Goal: Task Accomplishment & Management: Manage account settings

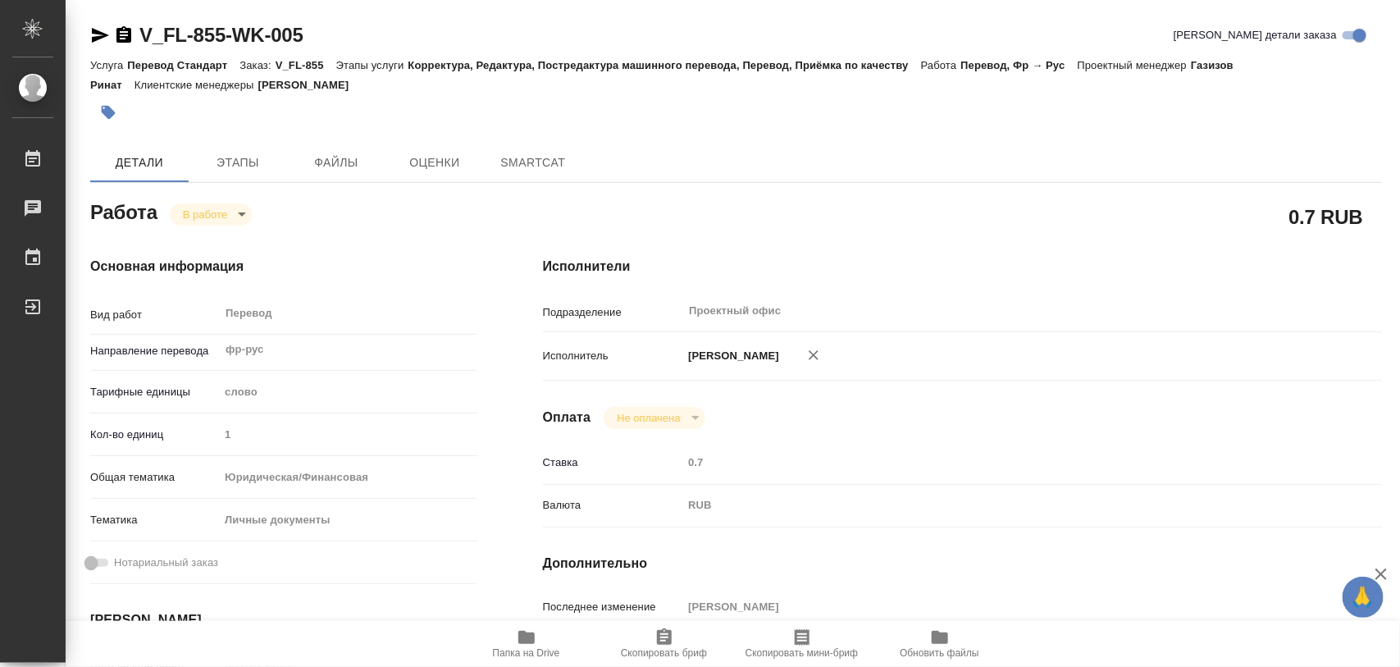
type textarea "x"
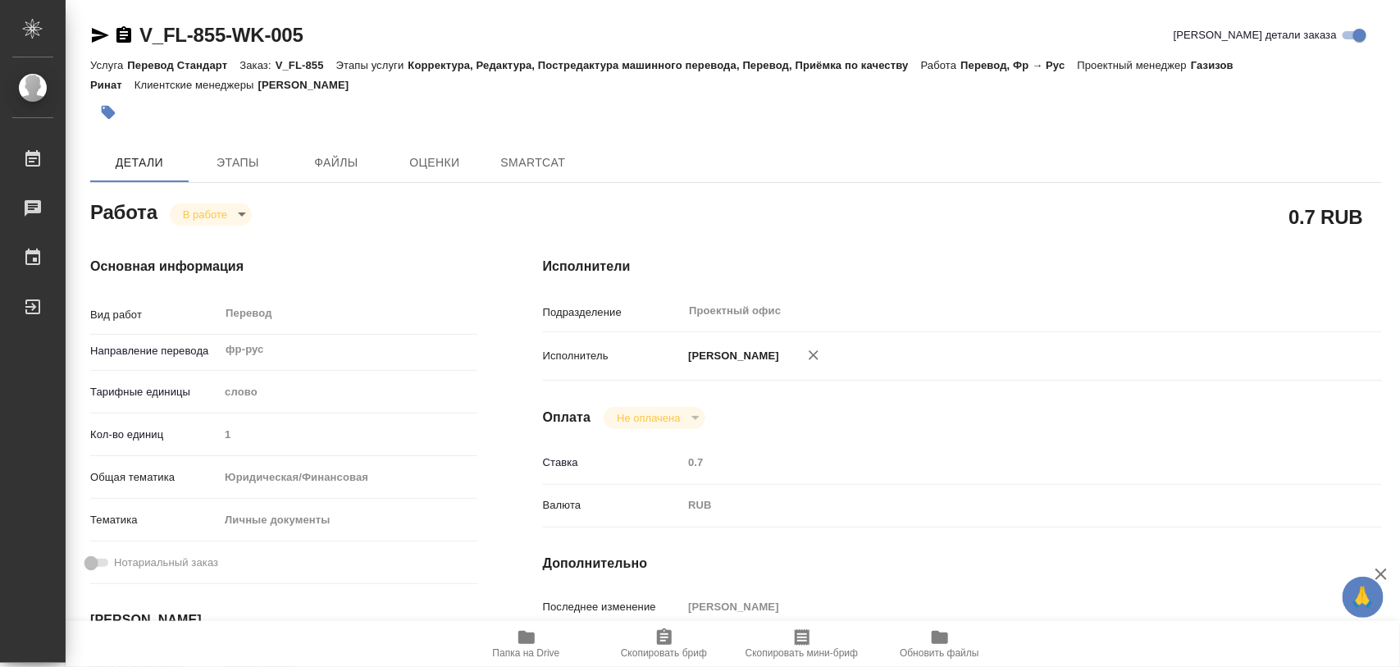
type textarea "x"
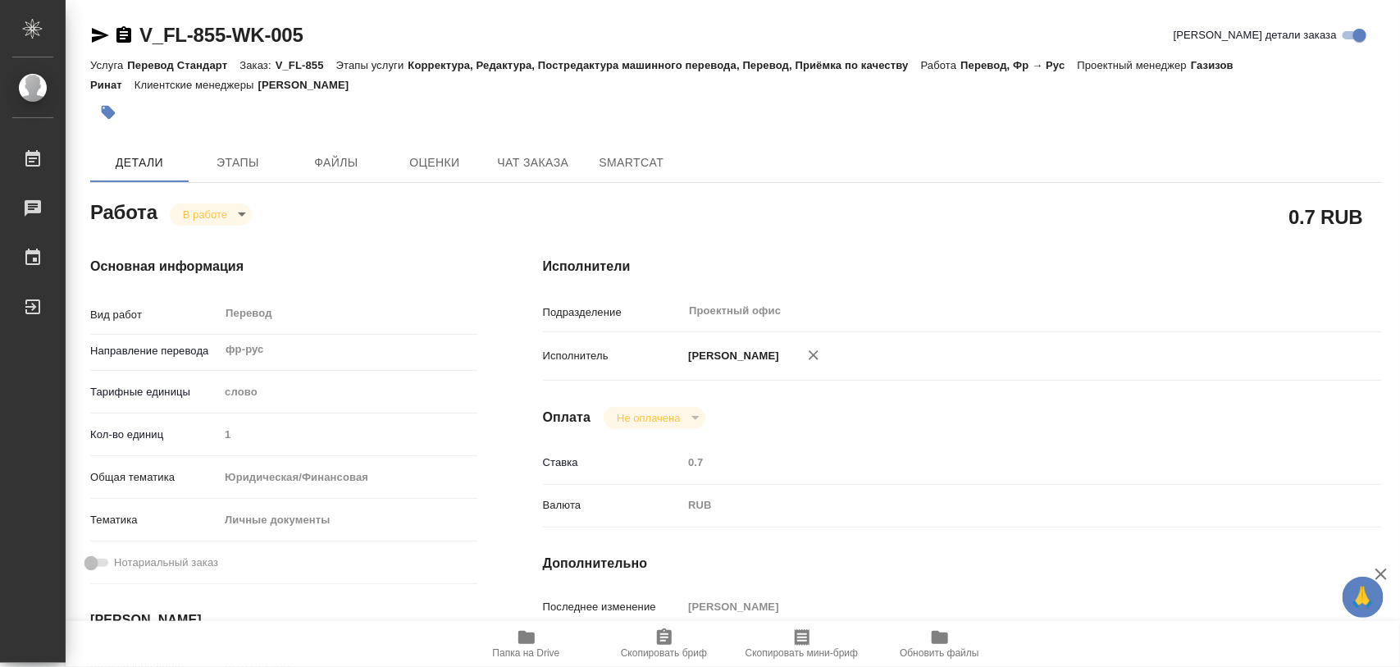
type textarea "x"
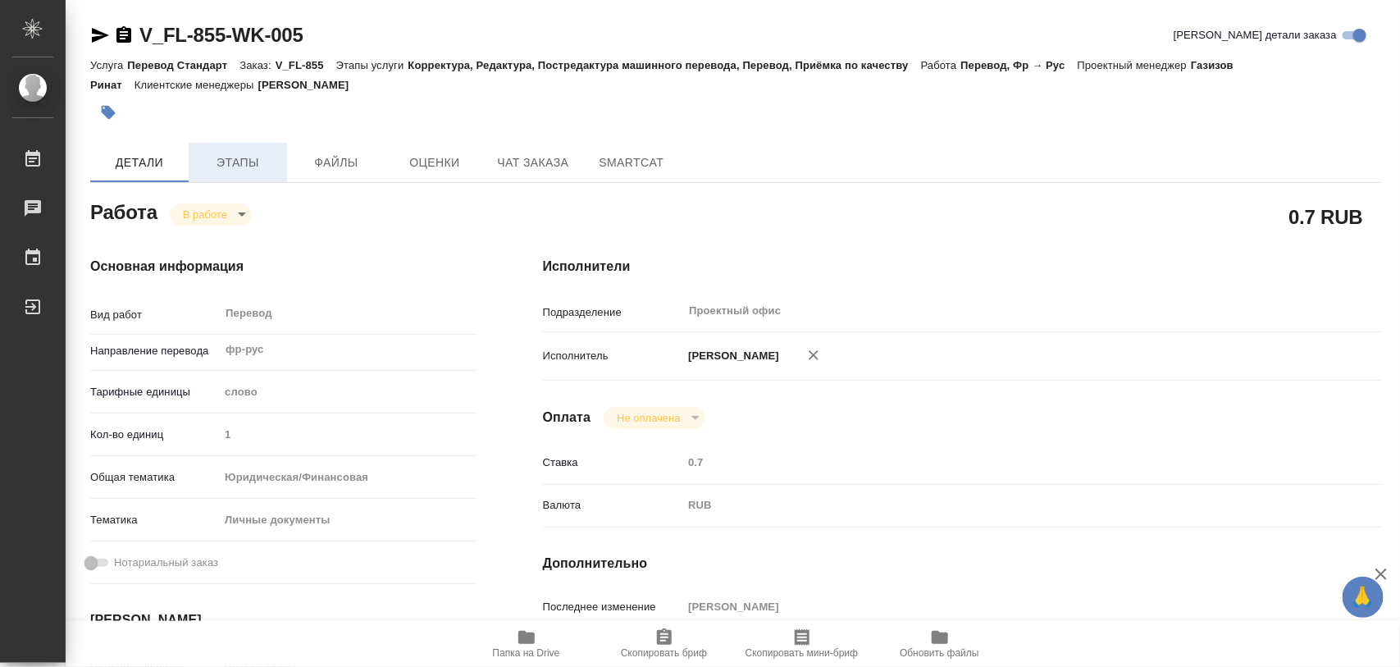
type textarea "x"
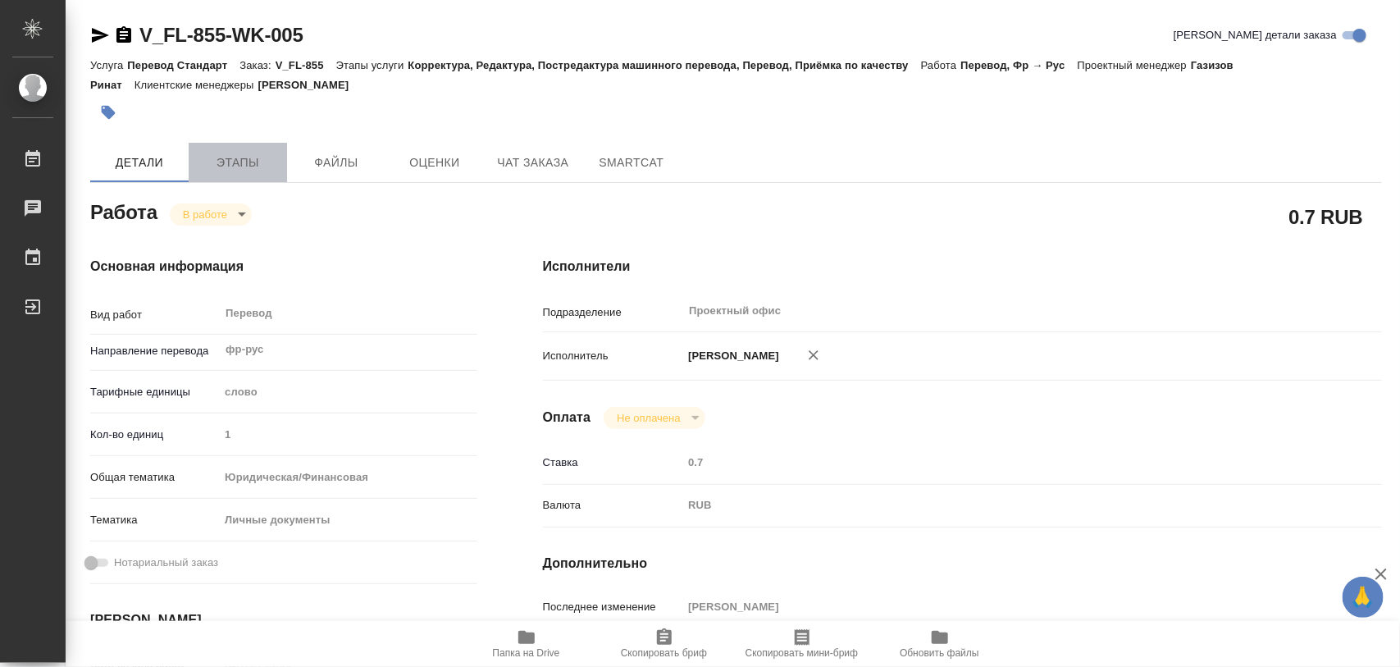
click at [240, 166] on span "Этапы" at bounding box center [237, 162] width 79 height 20
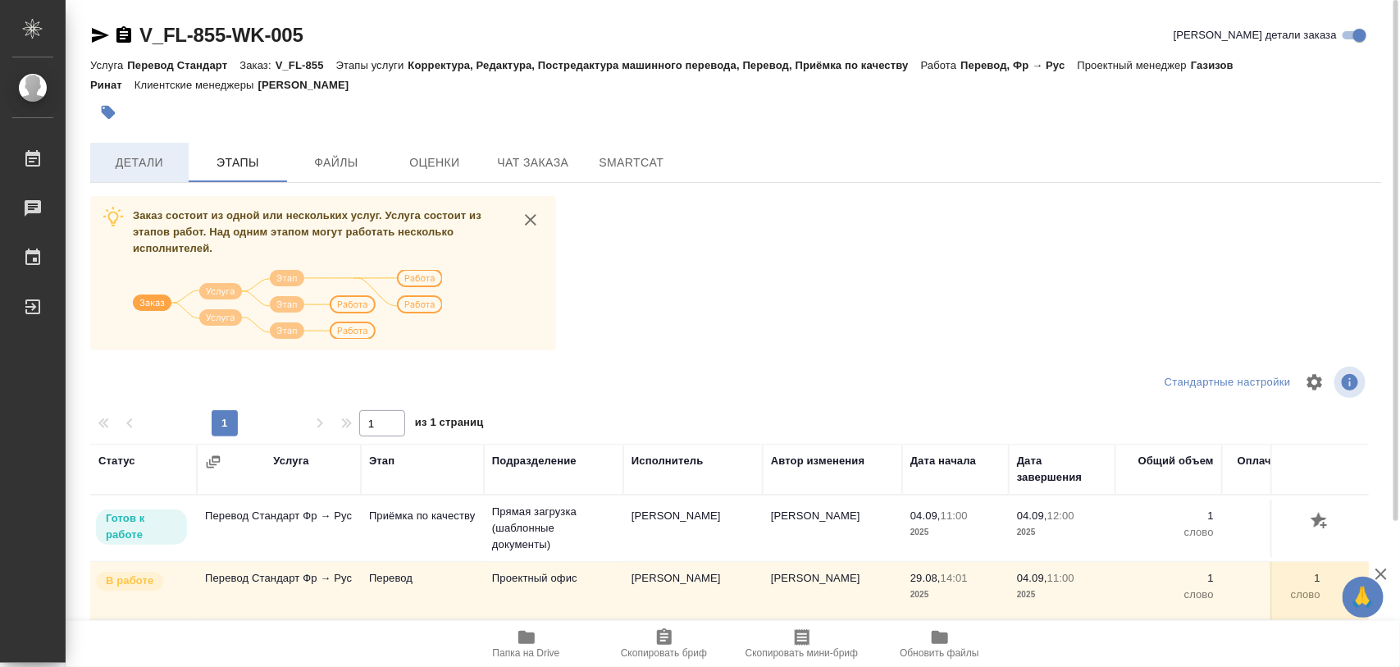
click at [128, 158] on span "Детали" at bounding box center [139, 162] width 79 height 20
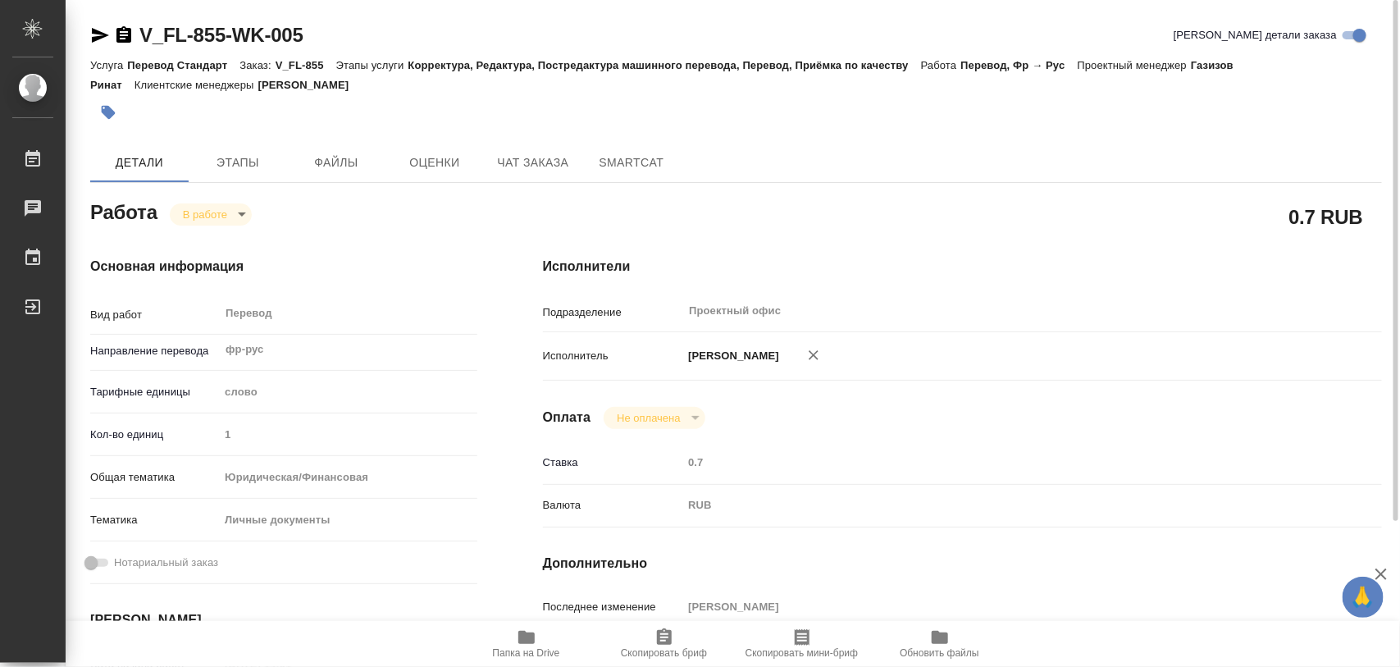
type textarea "x"
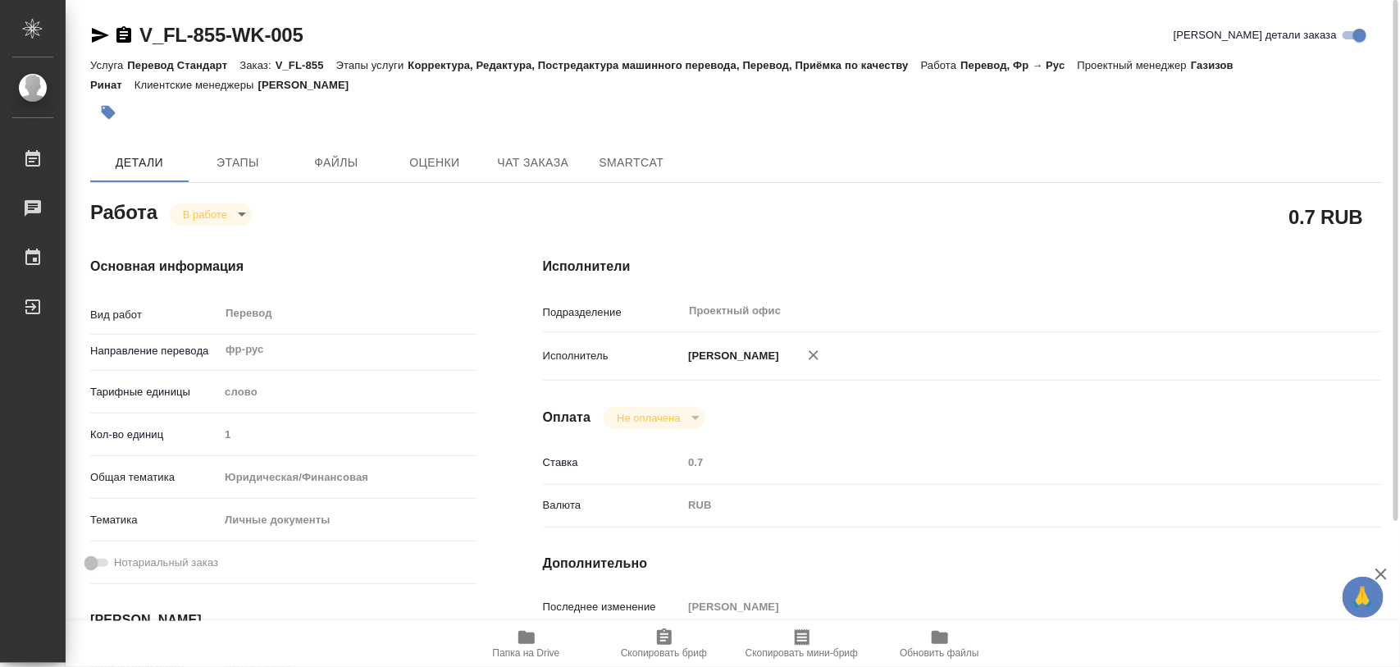
type textarea "x"
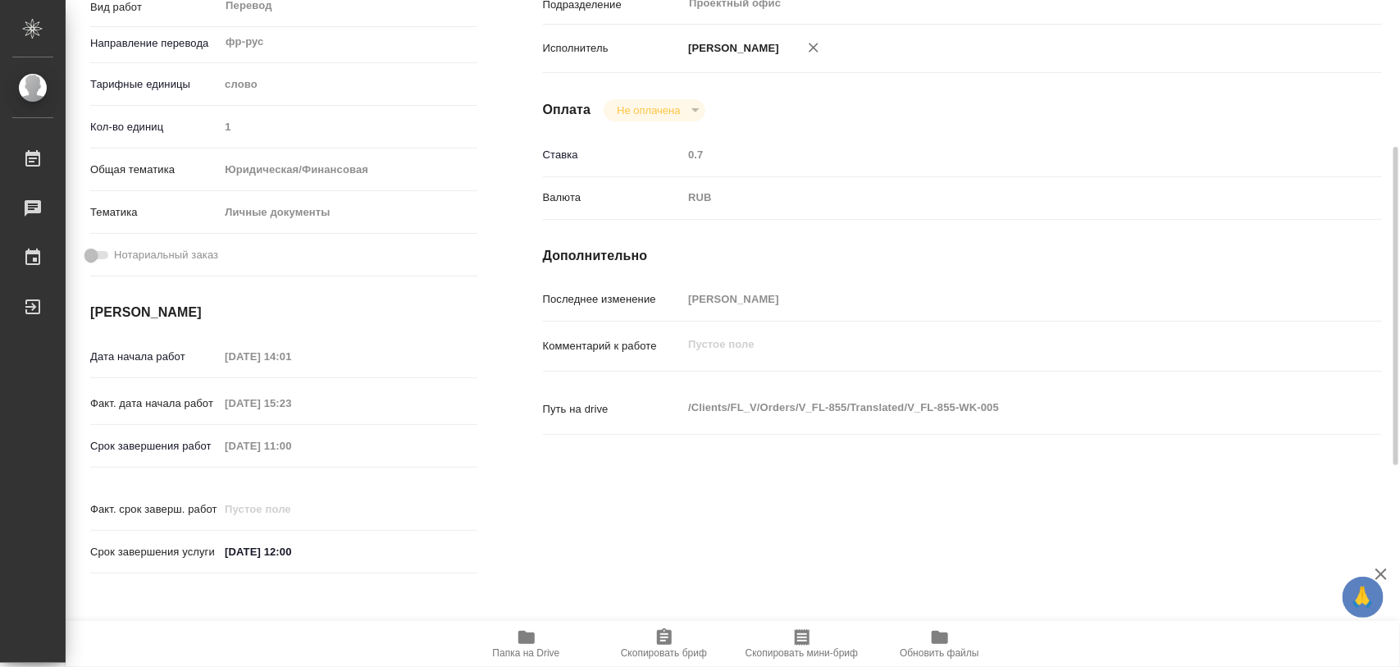
type textarea "x"
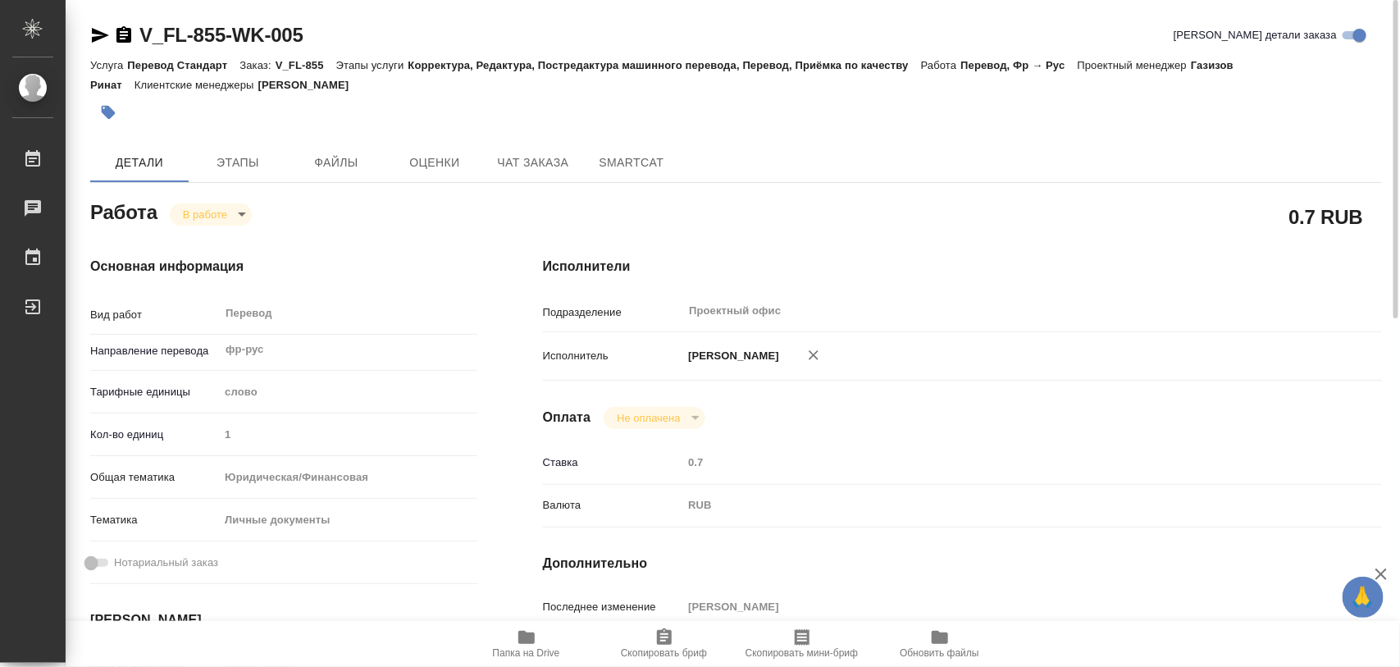
click at [534, 638] on icon "button" at bounding box center [526, 636] width 16 height 13
click at [119, 111] on button "button" at bounding box center [108, 112] width 36 height 36
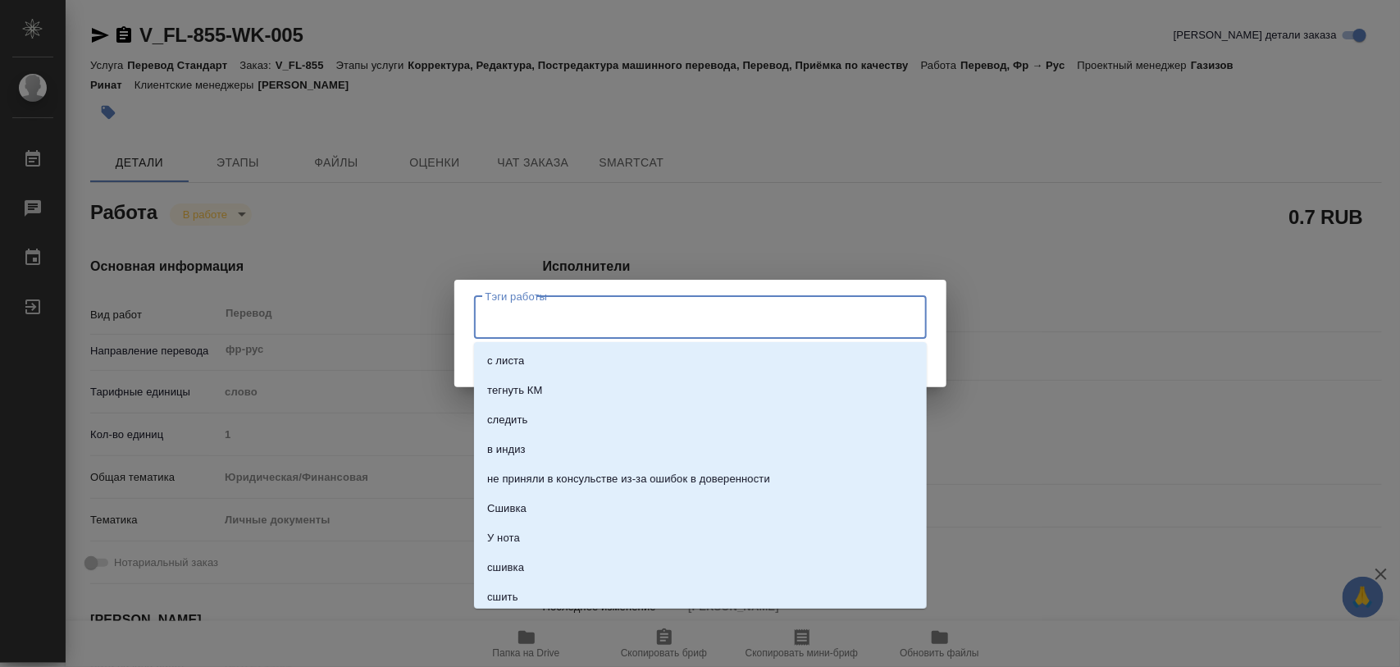
click at [562, 321] on input "Тэги работы" at bounding box center [684, 317] width 407 height 28
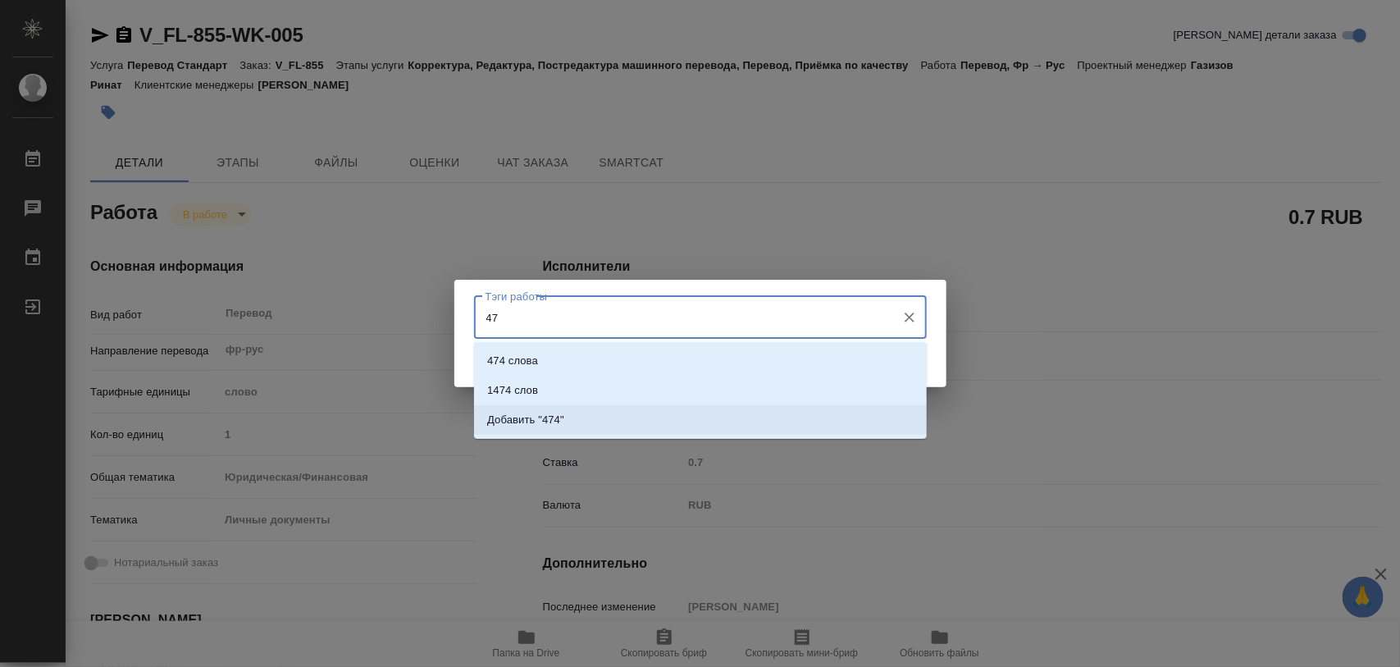
type input "4"
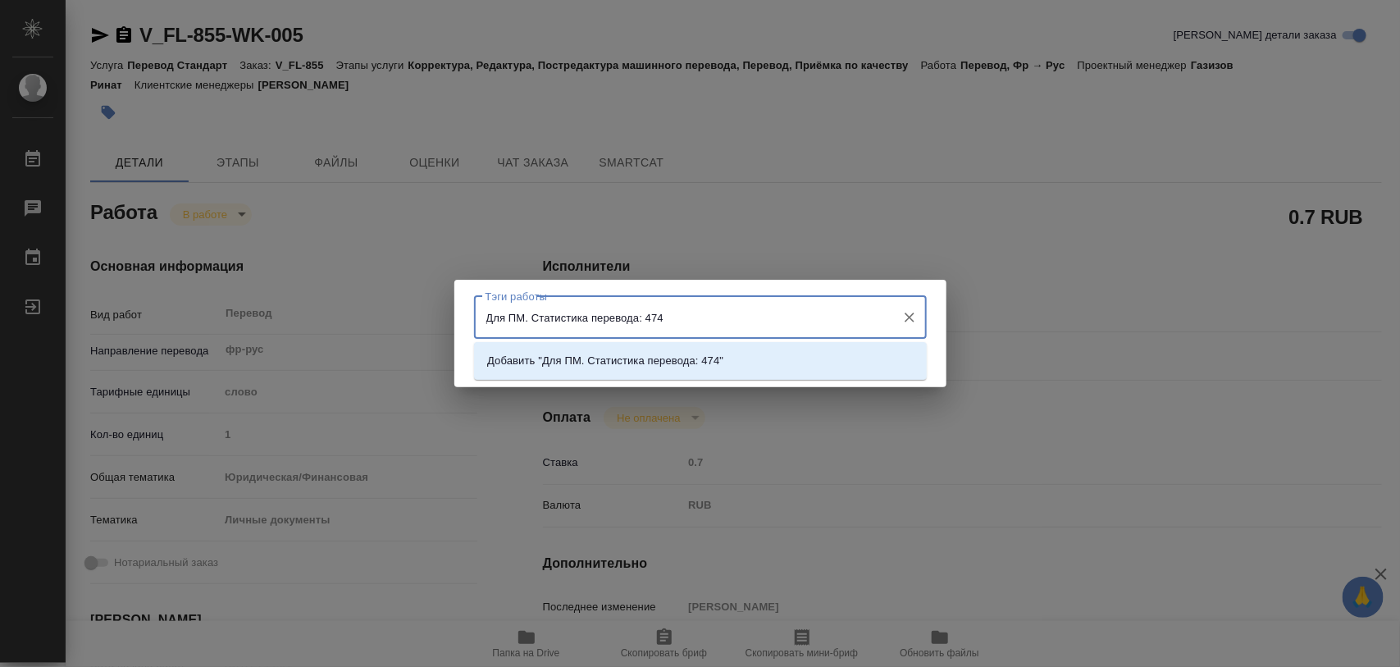
click at [675, 317] on input "Для ПМ. Статистика перевода: 474" at bounding box center [684, 317] width 407 height 28
type input "Для ПМ. Статистика перевода: 474 слова."
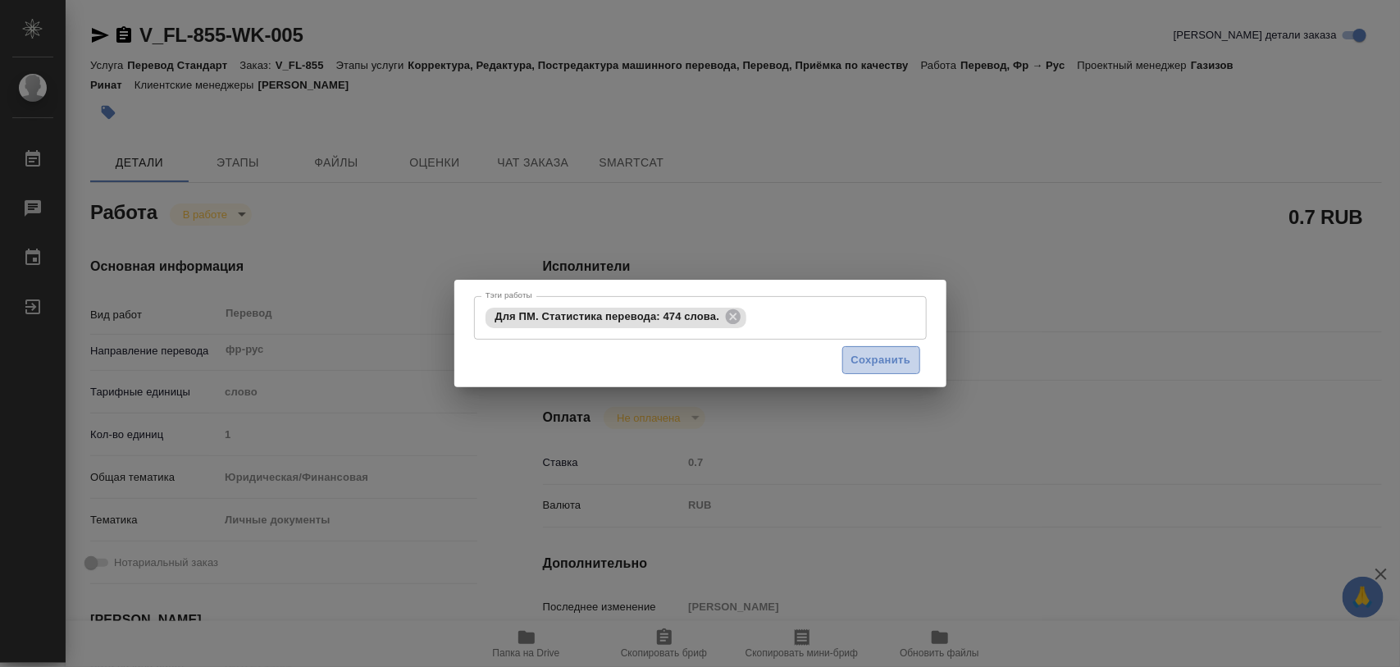
click at [849, 365] on button "Сохранить" at bounding box center [881, 360] width 78 height 29
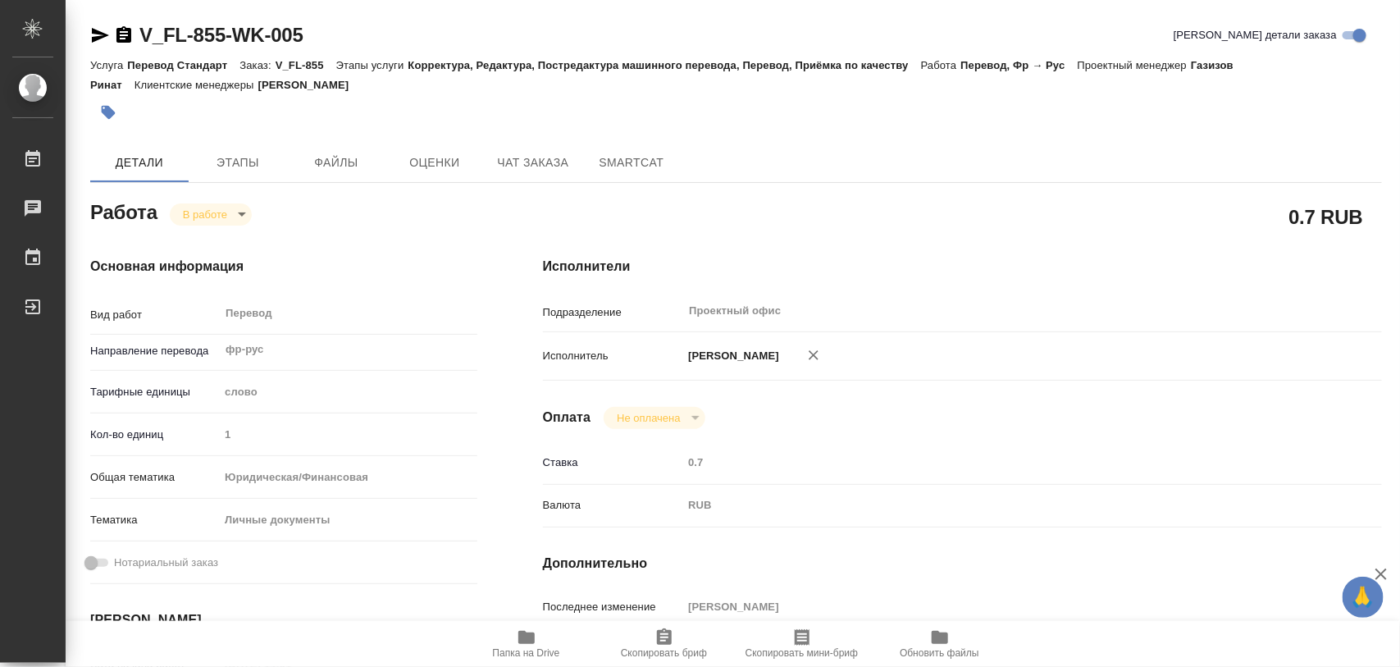
type input "inProgress"
type textarea "Перевод"
type textarea "x"
type input "фр-рус"
type input "5a8b1489cc6b4906c91bfd90"
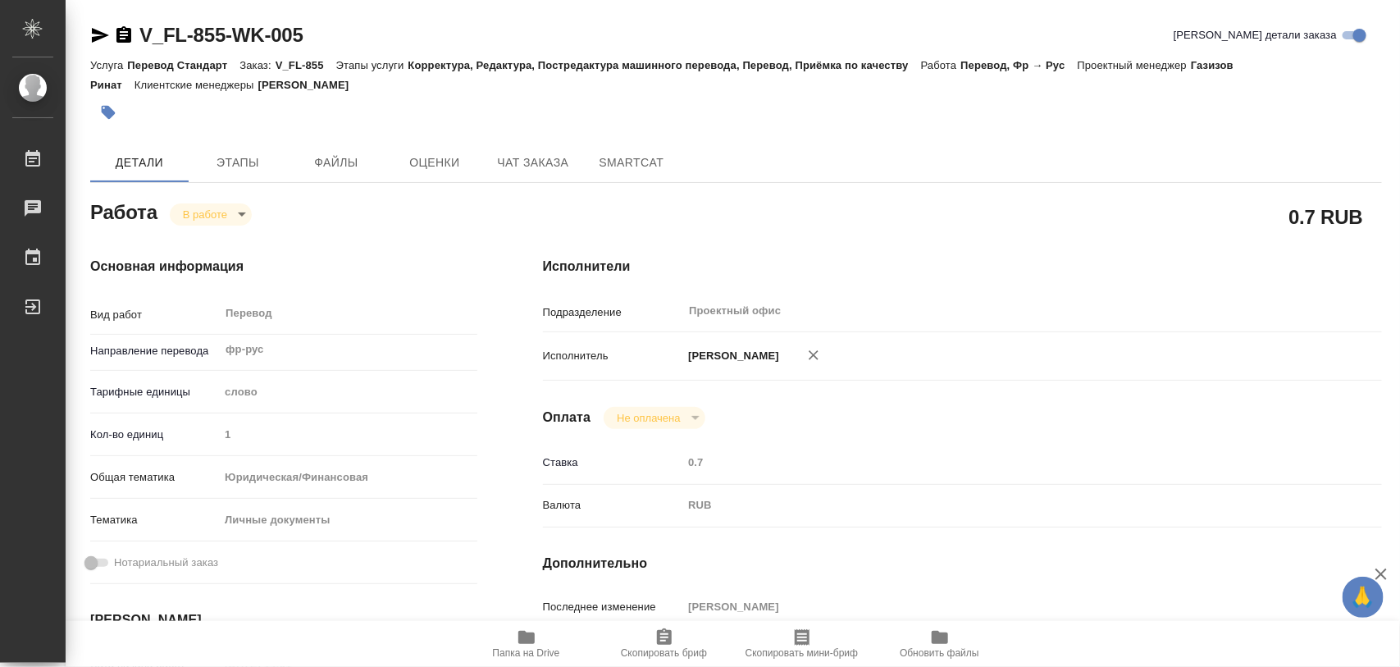
type input "1"
type input "yr-fn"
type input "5a8b8b956a9677013d343cfe"
type input "[DATE] 14:01"
type input "[DATE] 15:23"
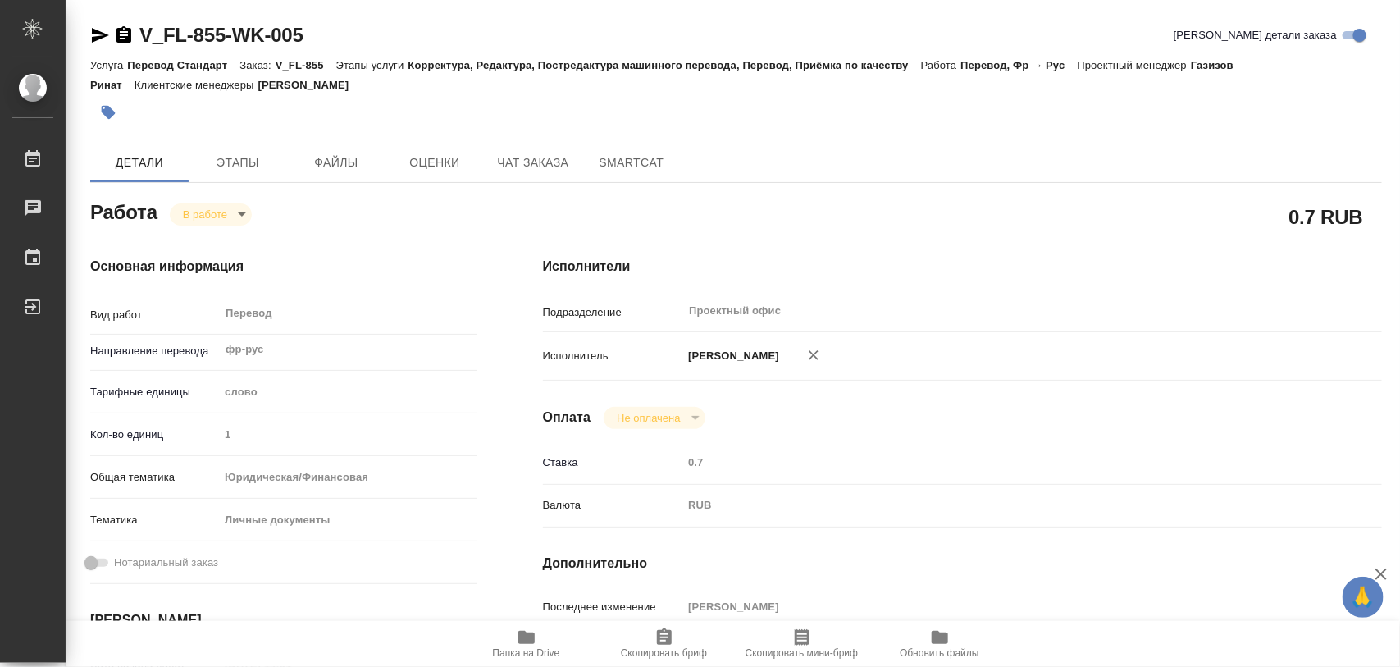
type input "[DATE] 11:00"
type input "[DATE] 12:00"
type input "Проектный офис"
type input "notPayed"
type input "0.7"
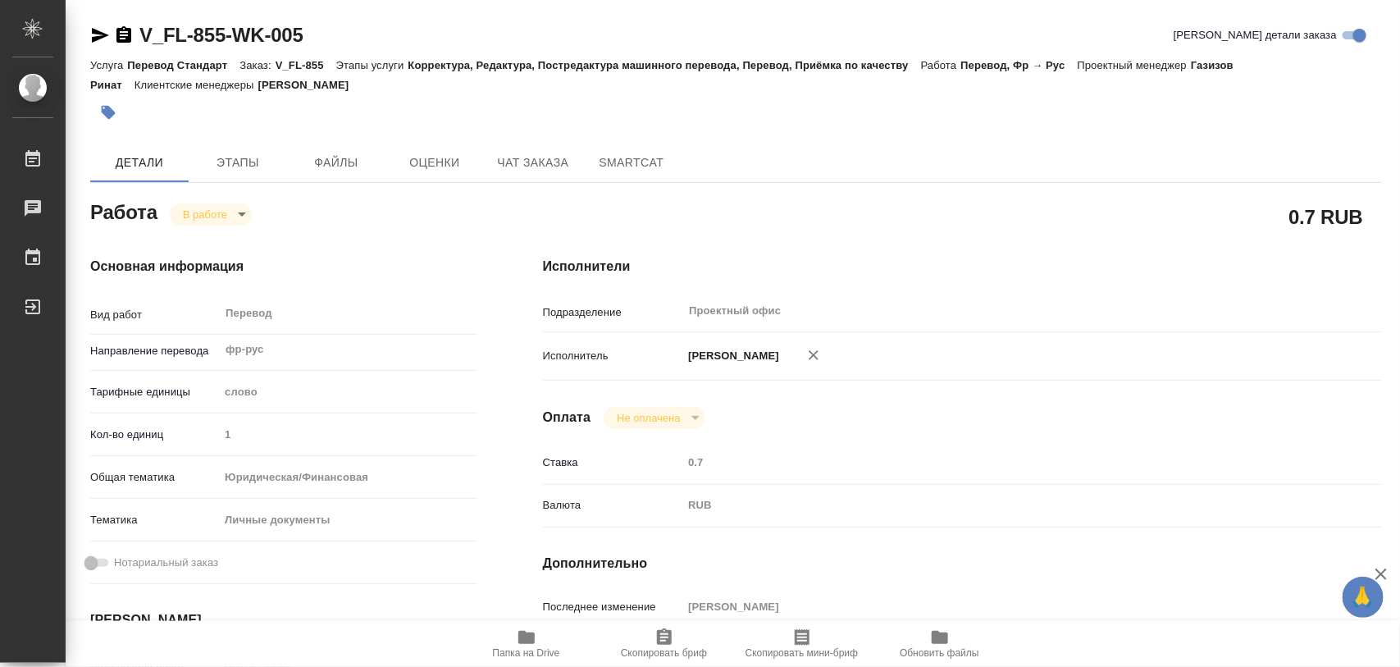
type input "RUB"
type input "[PERSON_NAME]"
type textarea "x"
type textarea "/Clients/FL_V/Orders/V_FL-855/Translated/V_FL-855-WK-005"
type textarea "x"
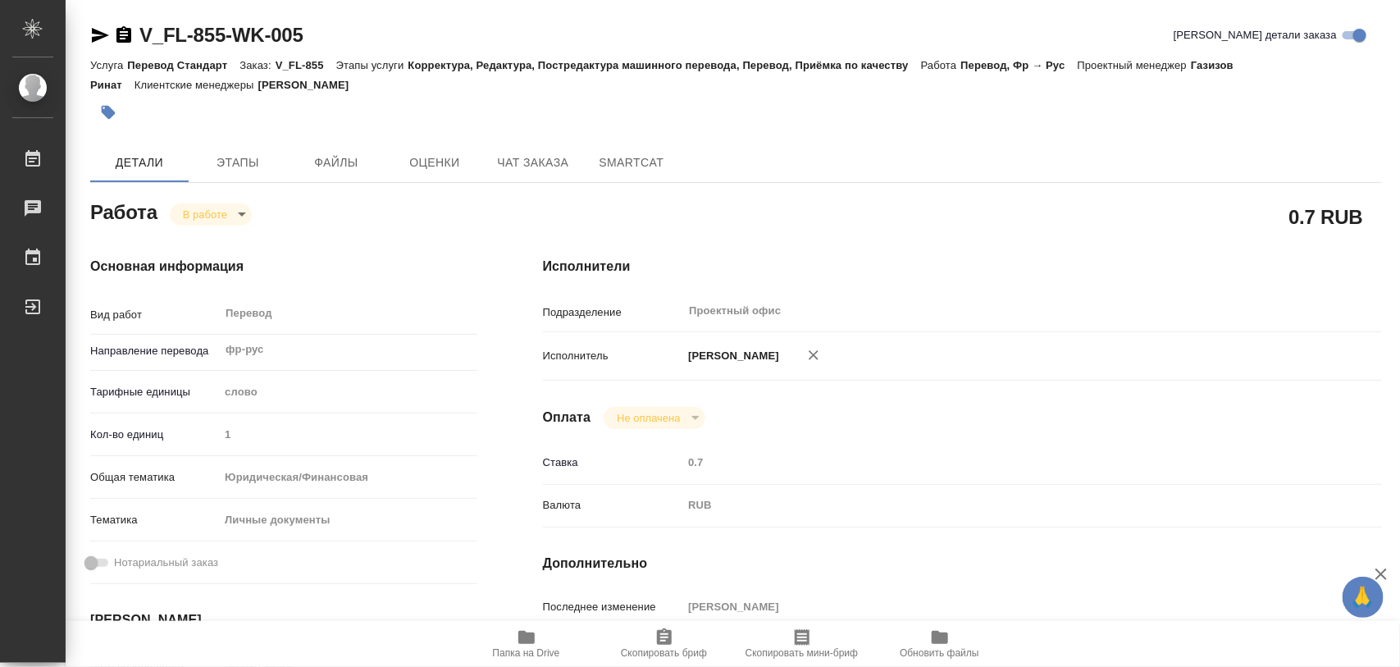
type input "V_FL-855"
type input "Перевод Стандарт"
type input "Корректура, Редактура, Постредактура машинного перевода, Перевод, Приёмка по ка…"
type input "[PERSON_NAME]"
type input "/Clients/FL_V/Orders/V_FL-855"
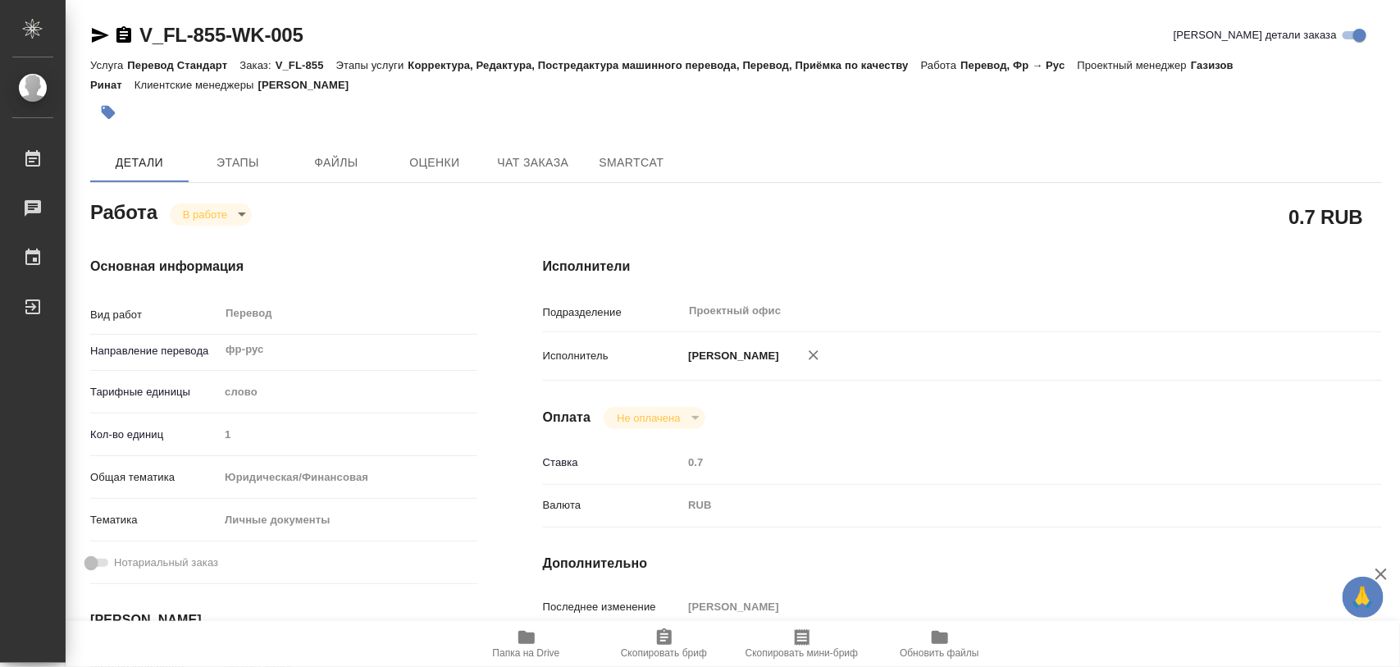
type textarea "x"
type textarea "для вёрстки: [PERSON_NAME] просил, чтобы выглядел перевод (на русс) так же как …"
type textarea "x"
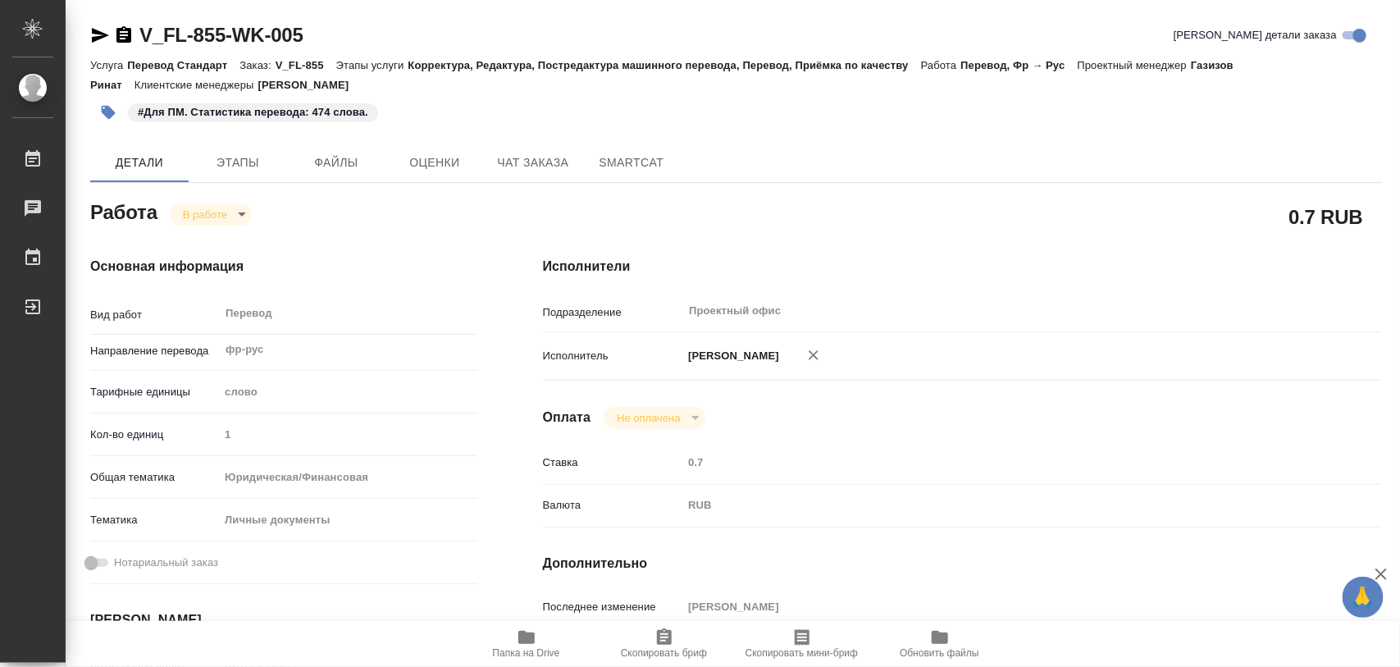
type textarea "x"
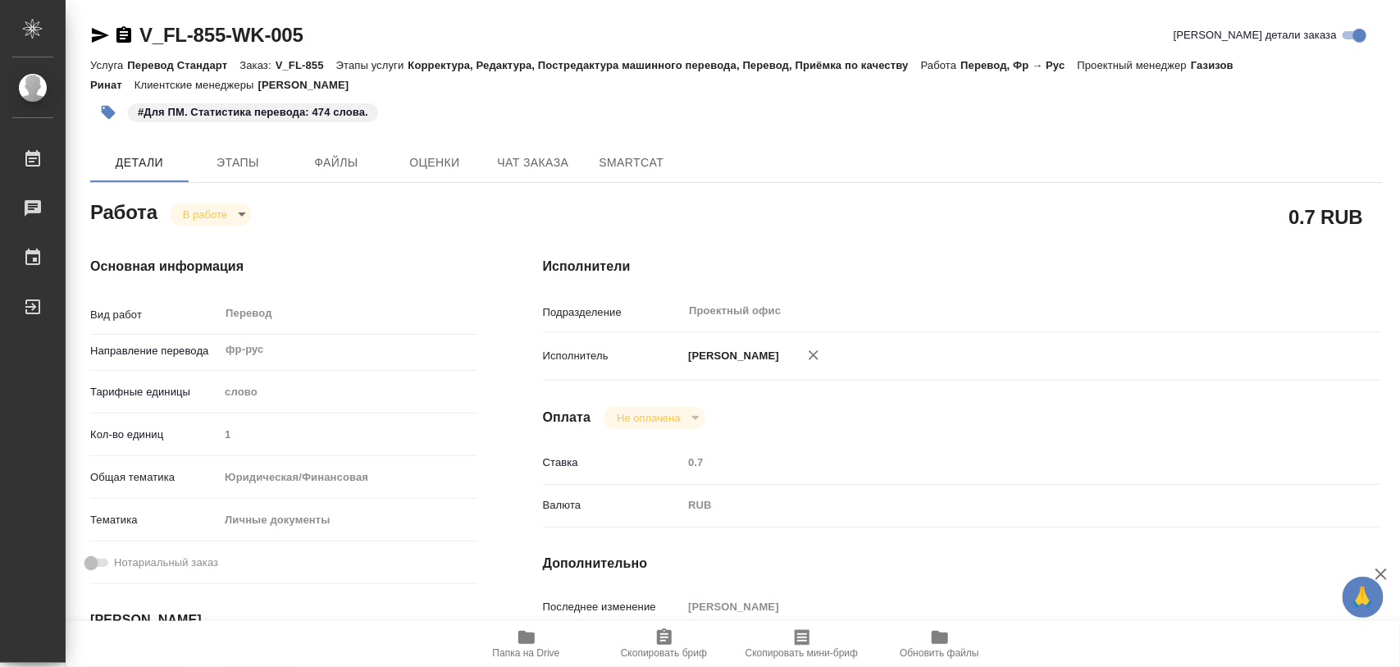
type textarea "x"
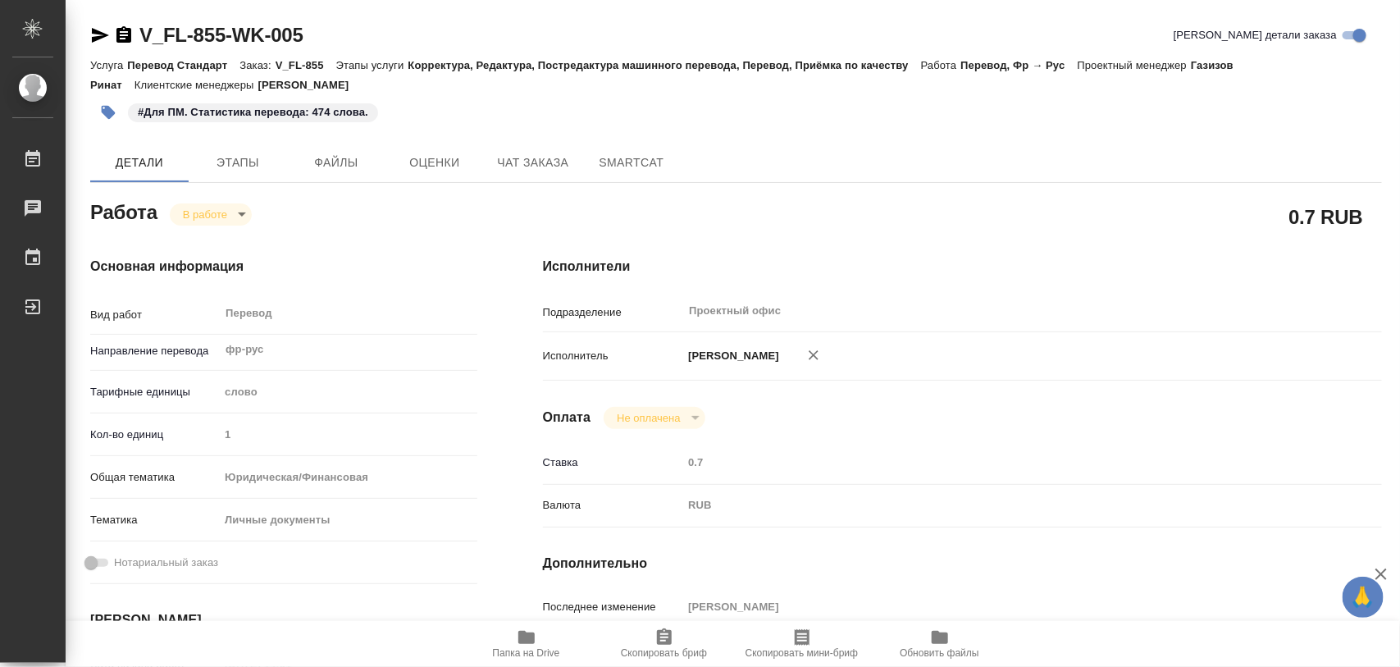
type textarea "x"
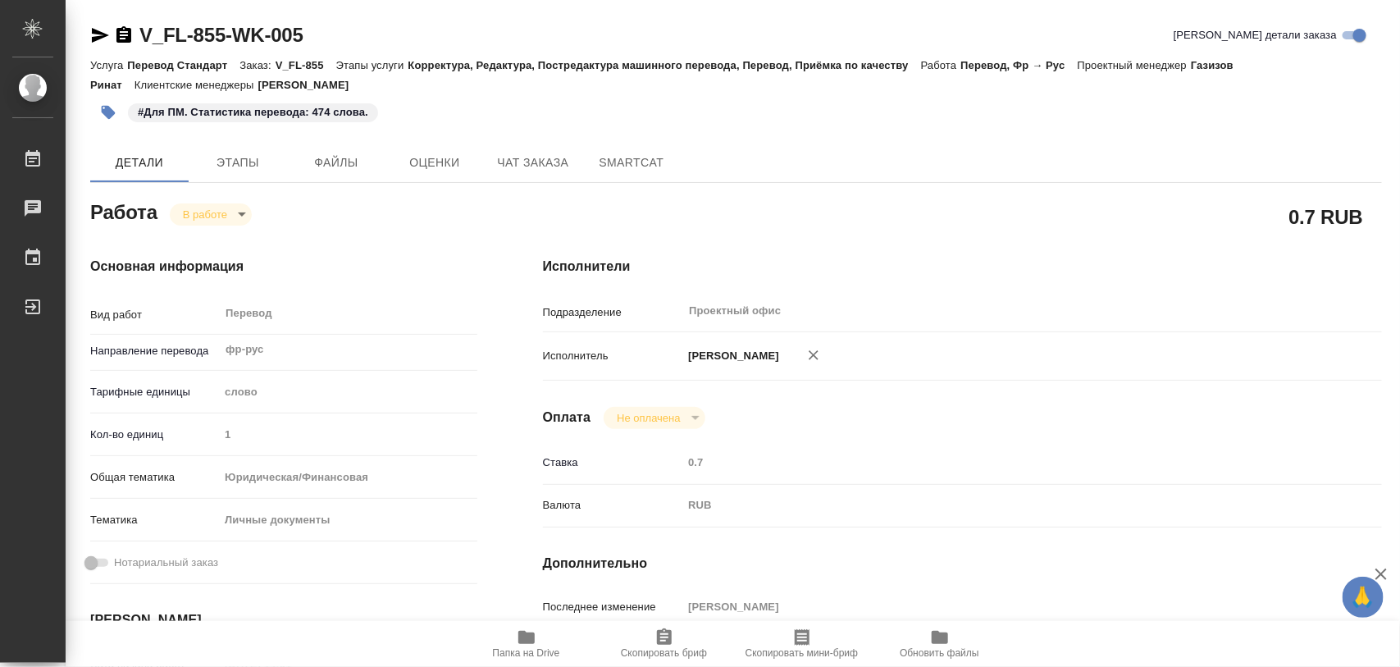
type textarea "x"
click at [112, 116] on icon "button" at bounding box center [108, 112] width 16 height 16
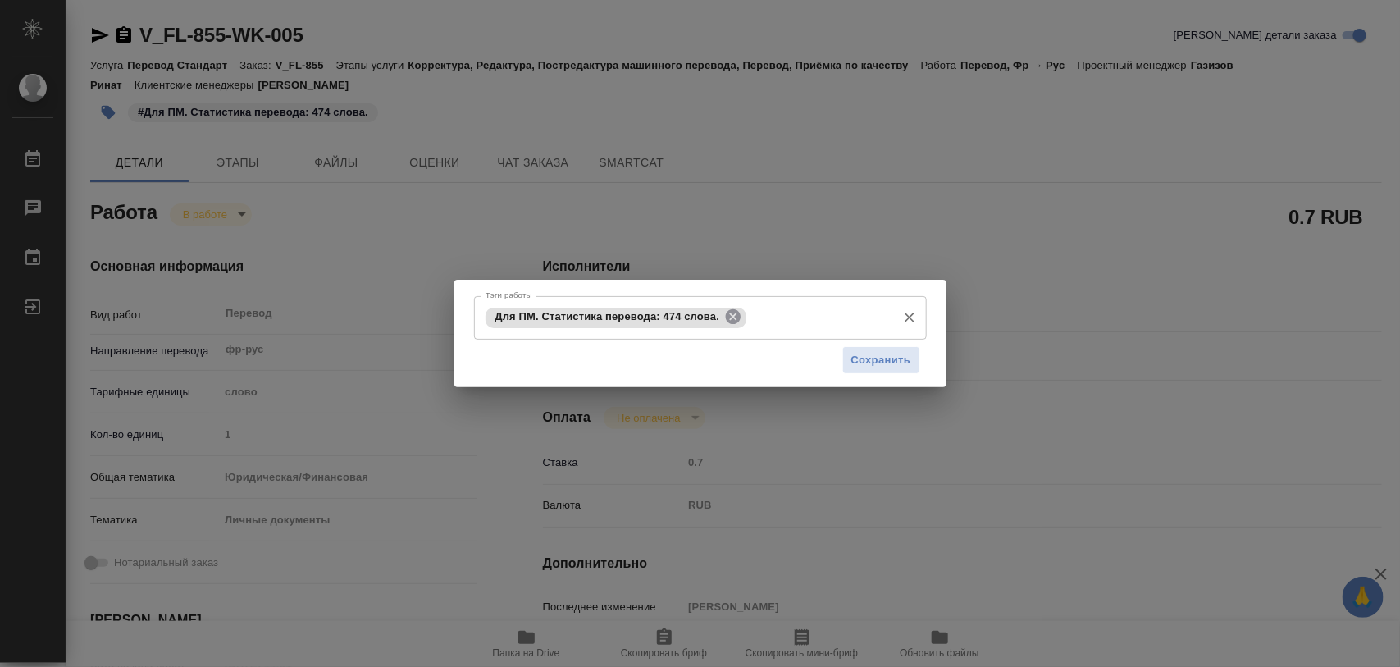
click at [732, 316] on icon at bounding box center [733, 316] width 18 height 18
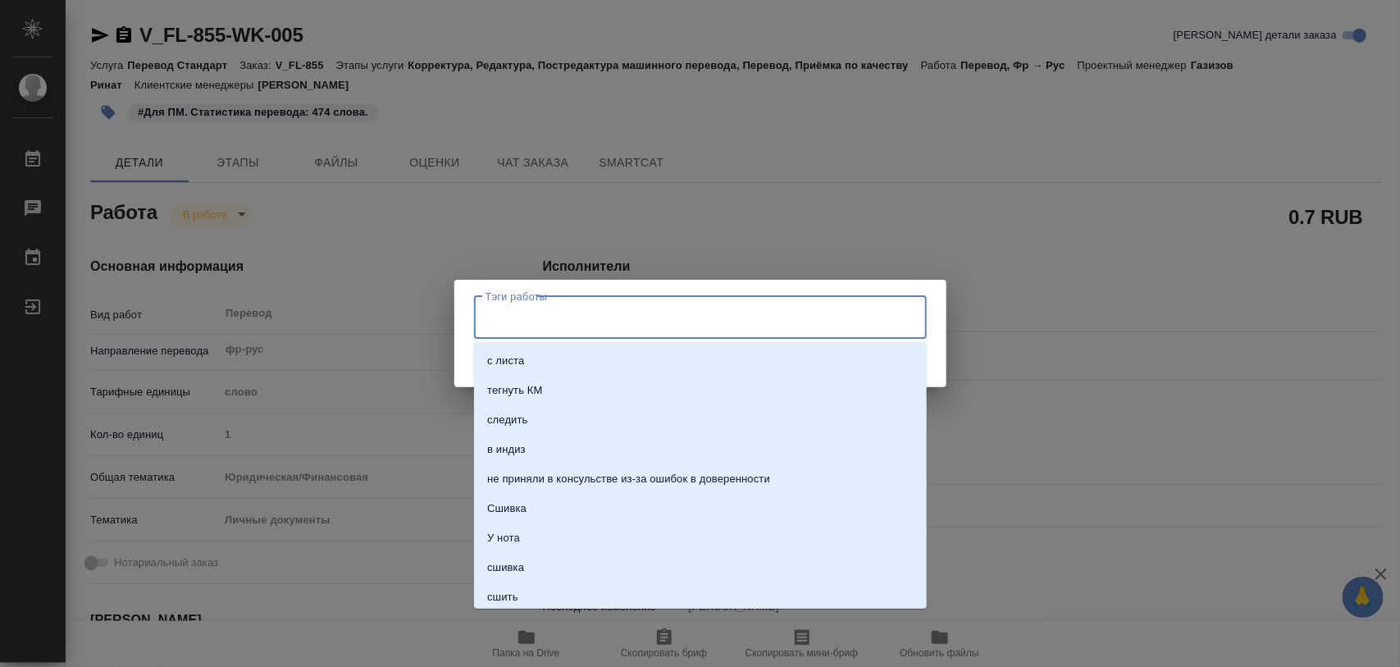
click at [732, 316] on input "Тэги работы" at bounding box center [684, 317] width 407 height 28
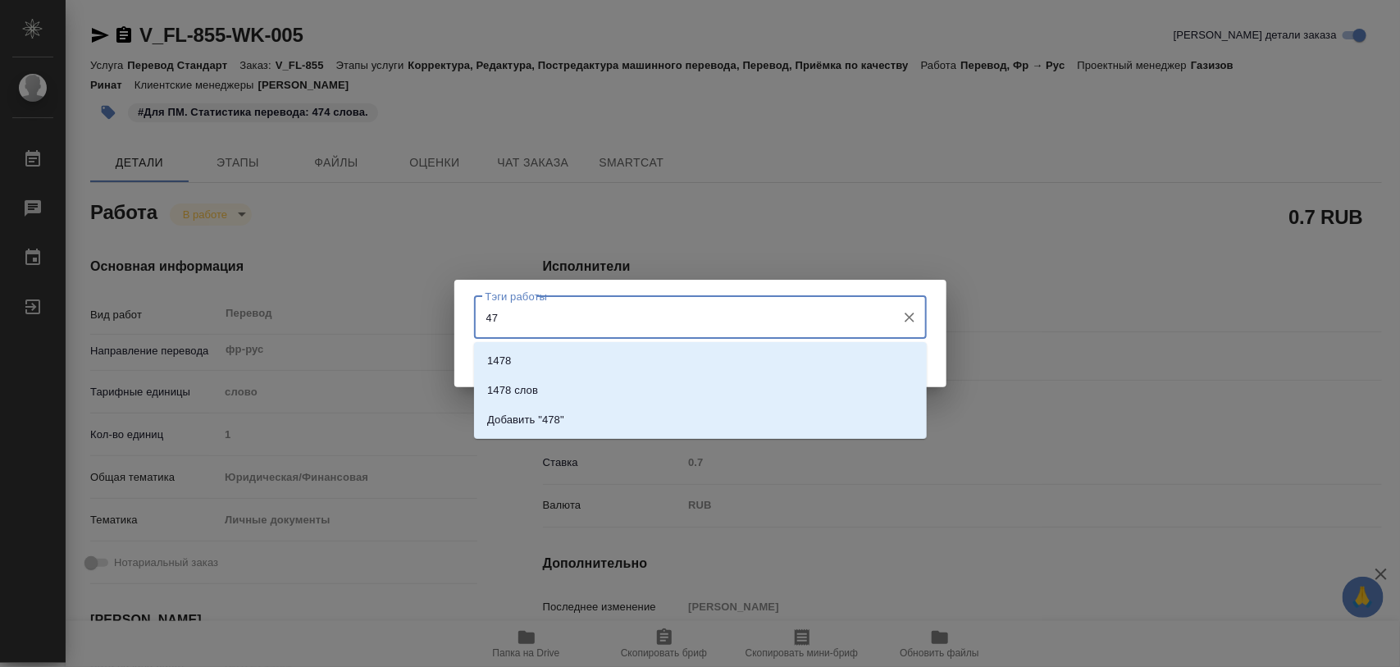
type input "4"
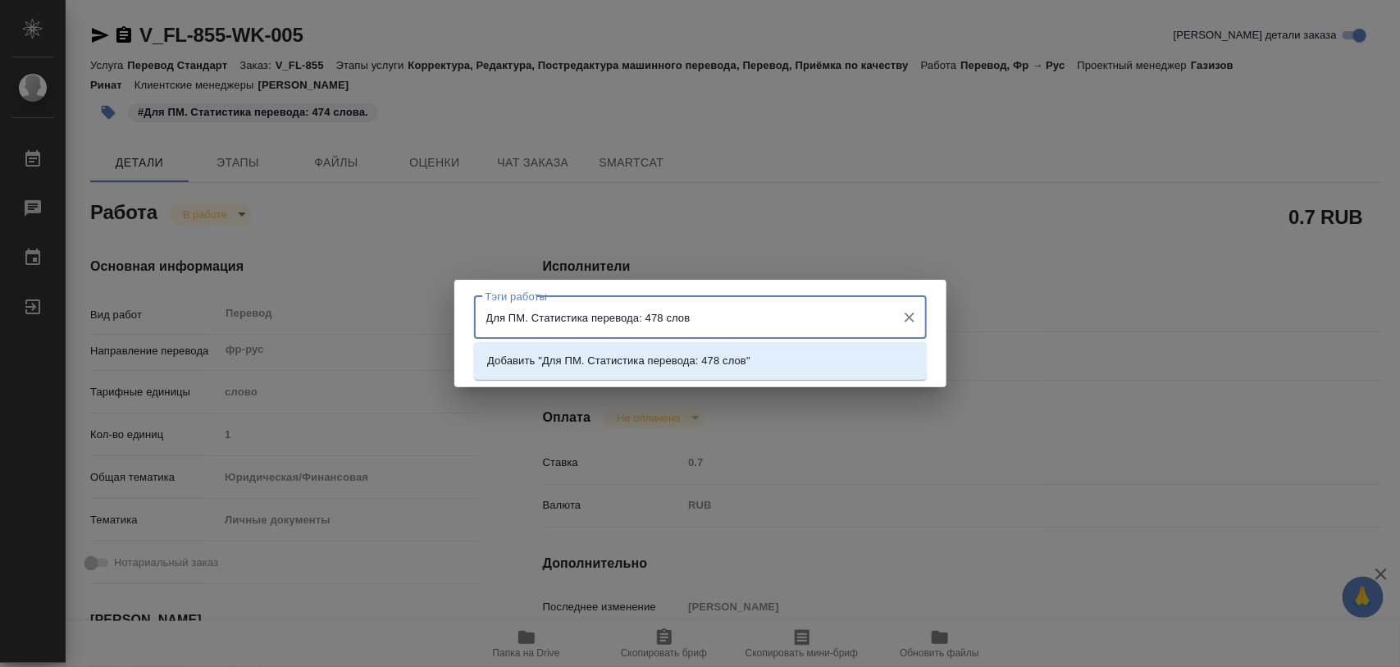
type input "Для ПМ. Статистика перевода: 478 слов."
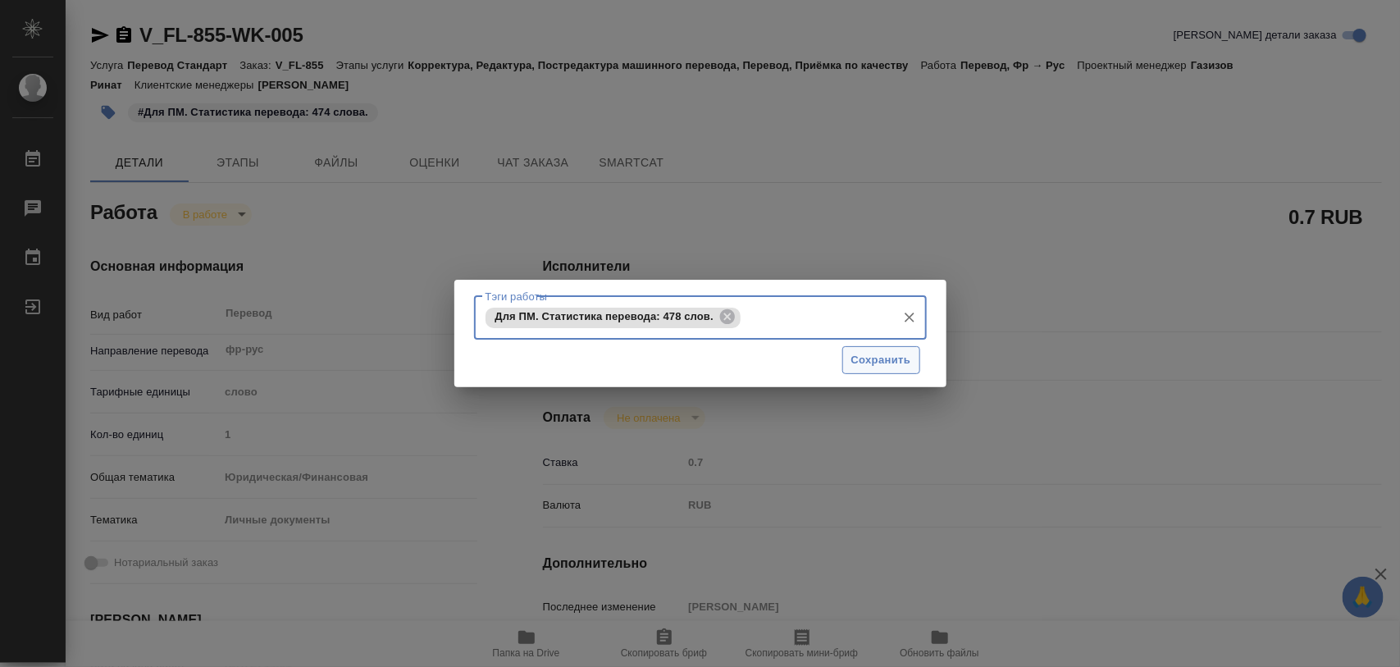
drag, startPoint x: 867, startPoint y: 366, endPoint x: 780, endPoint y: 351, distance: 88.3
click at [867, 366] on span "Сохранить" at bounding box center [881, 360] width 60 height 19
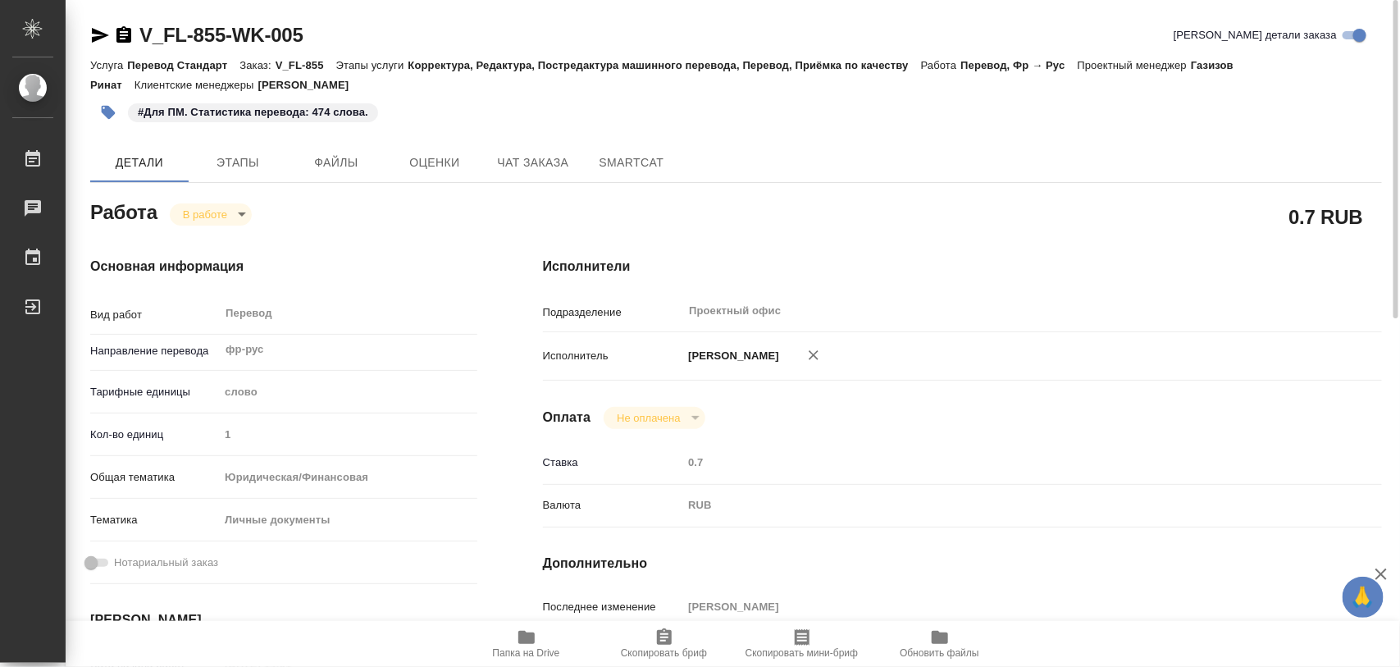
type input "inProgress"
type textarea "Перевод"
type textarea "x"
type input "фр-рус"
type input "5a8b1489cc6b4906c91bfd90"
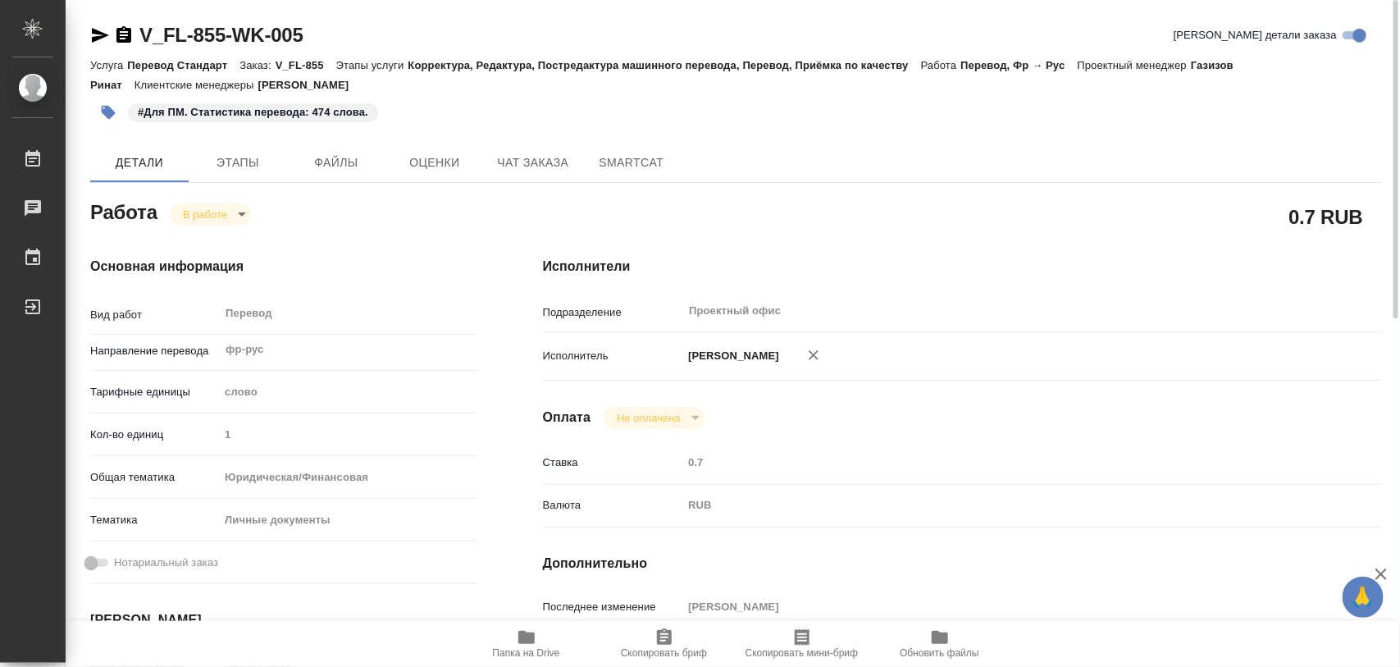
type input "1"
type input "yr-fn"
type input "5a8b8b956a9677013d343cfe"
type input "[DATE] 14:01"
type input "[DATE] 15:23"
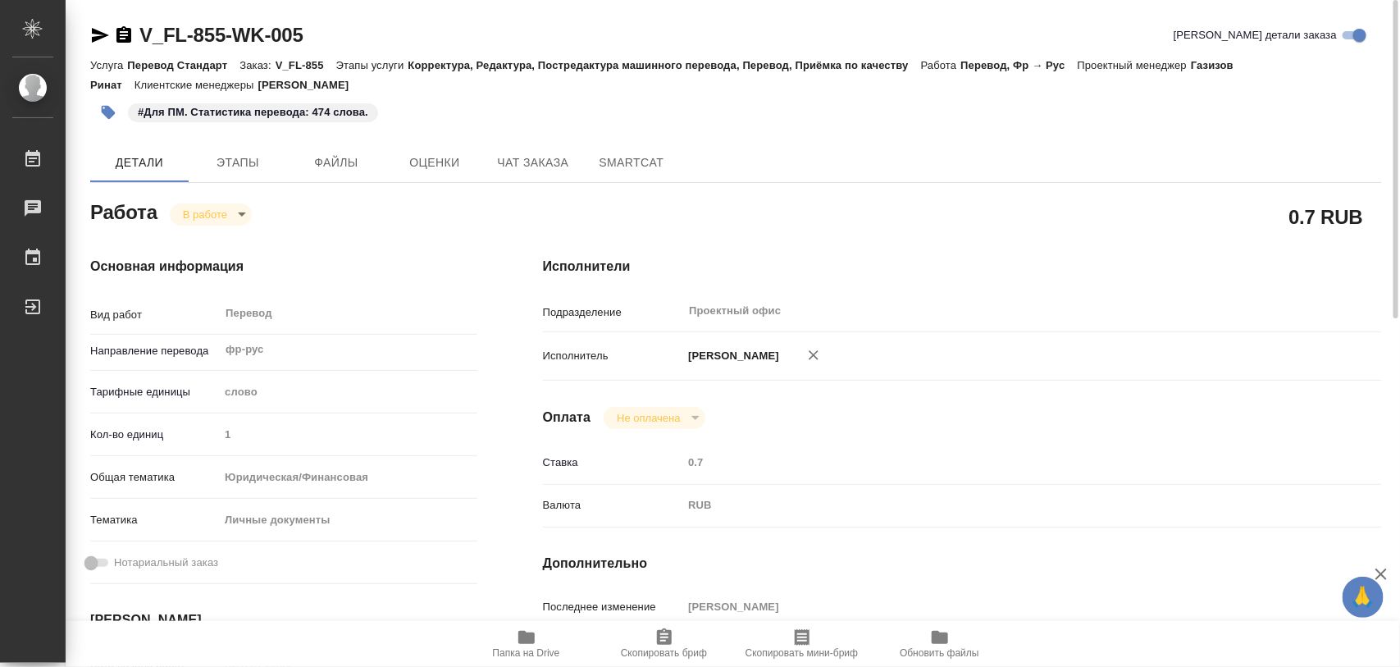
type input "[DATE] 11:00"
type input "[DATE] 12:00"
type input "Проектный офис"
type input "notPayed"
type input "0.7"
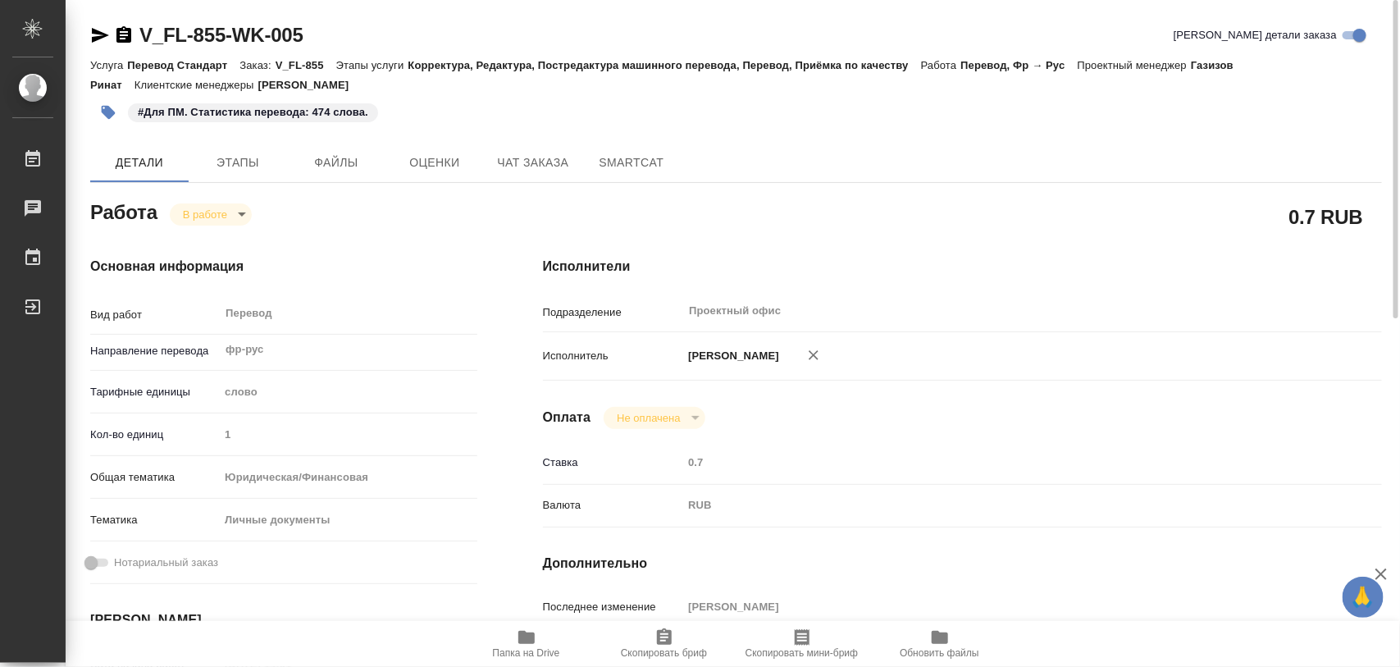
type input "RUB"
type input "[PERSON_NAME]"
type textarea "x"
type textarea "/Clients/FL_V/Orders/V_FL-855/Translated/V_FL-855-WK-005"
type textarea "x"
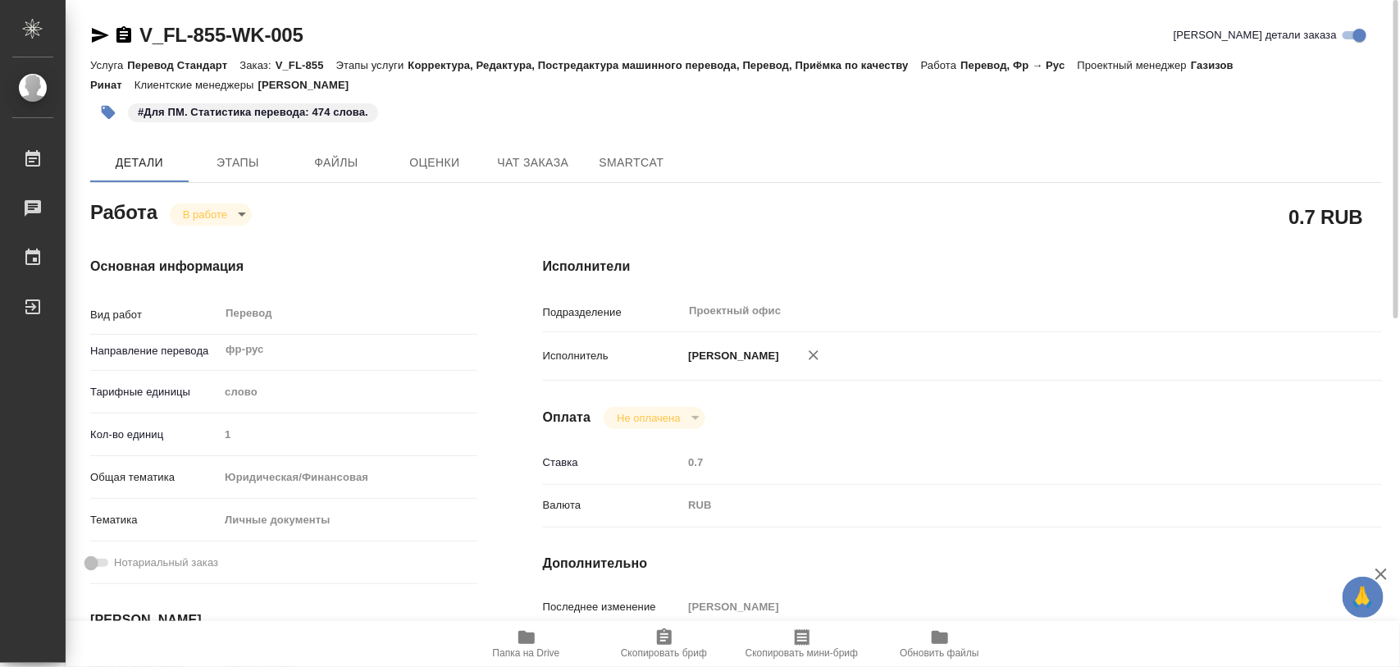
type input "V_FL-855"
type input "Перевод Стандарт"
type input "Корректура, Редактура, Постредактура машинного перевода, Перевод, Приёмка по ка…"
type input "[PERSON_NAME]"
type input "/Clients/FL_V/Orders/V_FL-855"
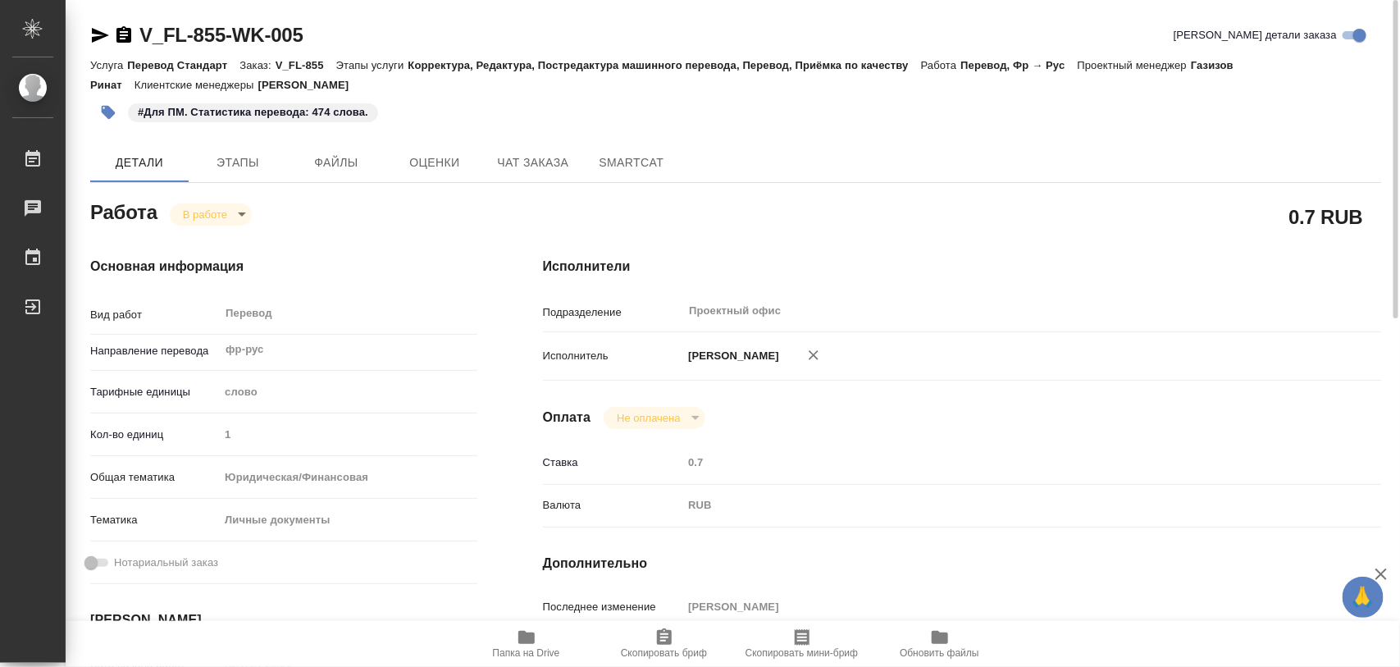
type textarea "x"
type textarea "для вёрстки: [PERSON_NAME] просил, чтобы выглядел перевод (на русс) так же как …"
type textarea "x"
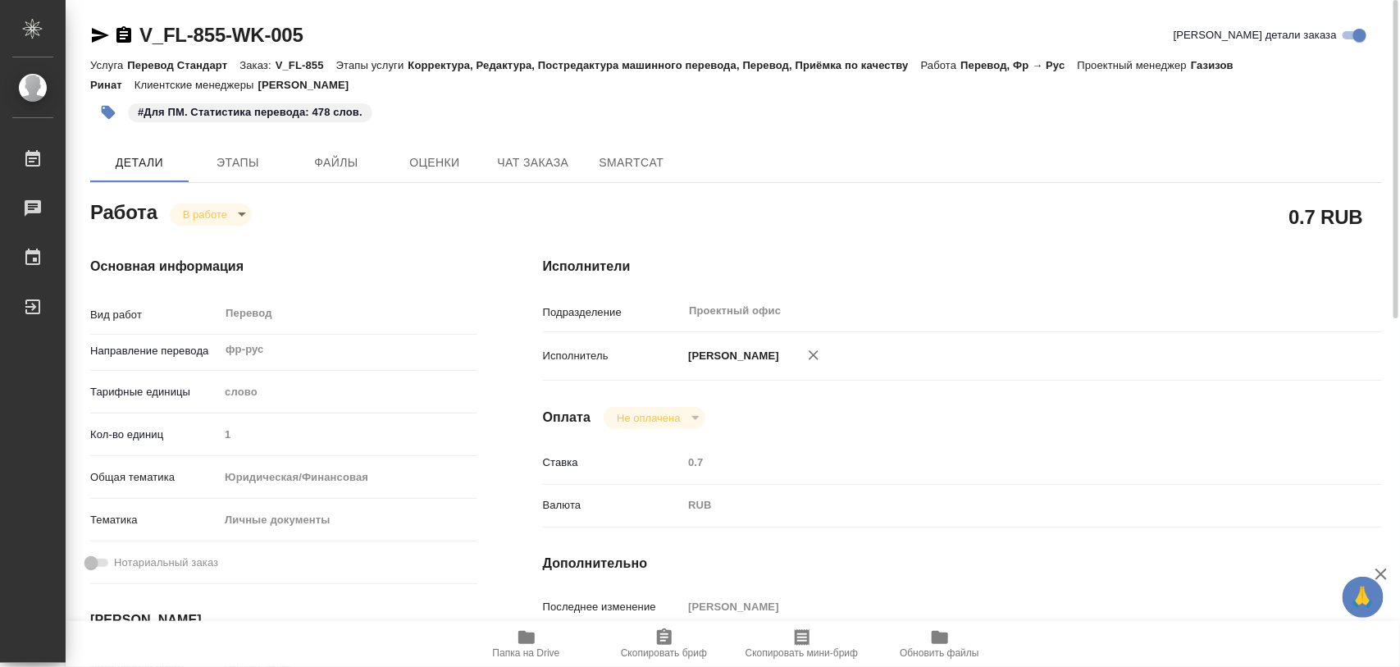
type textarea "x"
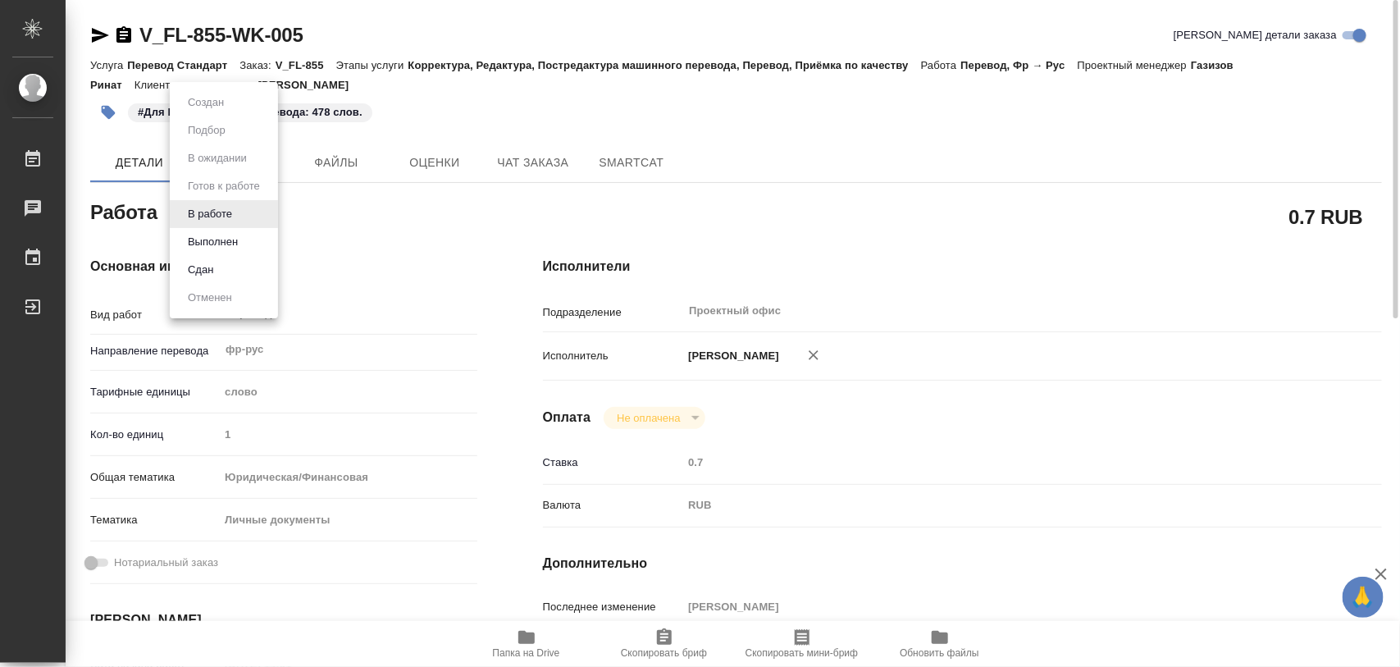
click at [242, 217] on body "🙏 .cls-1 fill:#fff; AWATERA Iglakov Maksim Работы 0 Чаты График Выйти V_FL-855-…" at bounding box center [700, 333] width 1400 height 667
type textarea "x"
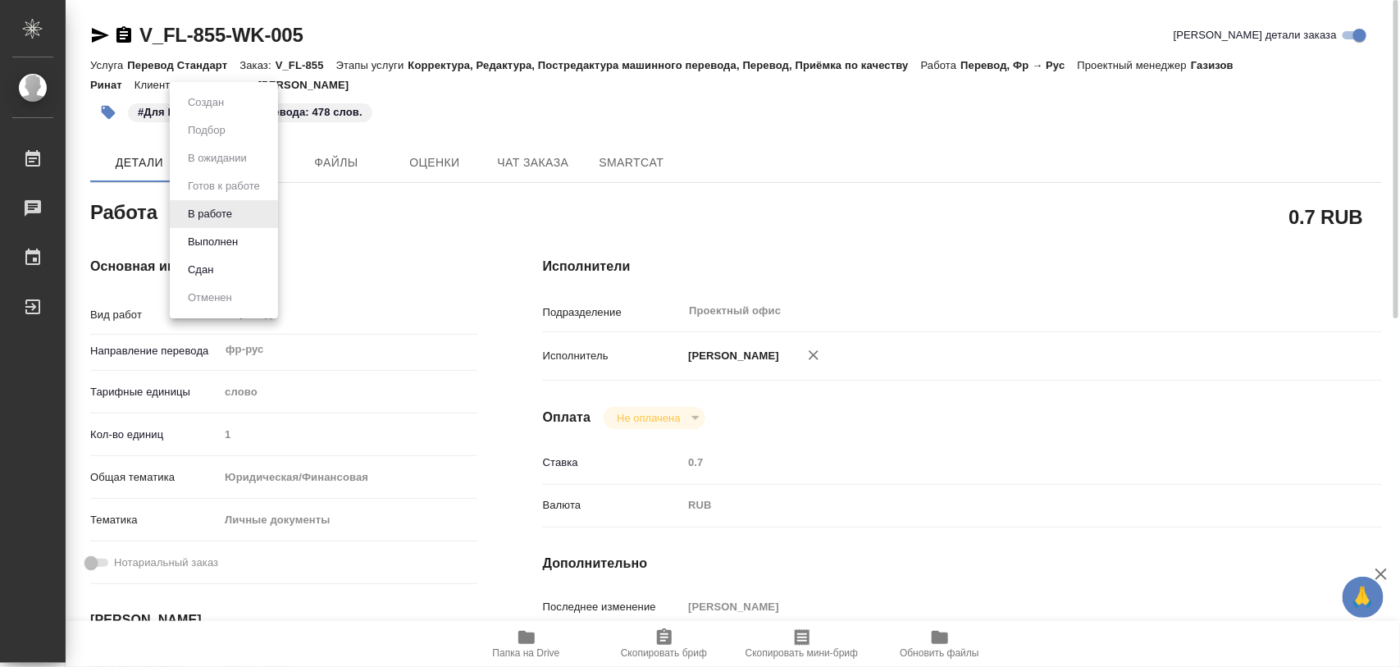
type textarea "x"
click at [231, 244] on button "Выполнен" at bounding box center [213, 242] width 60 height 18
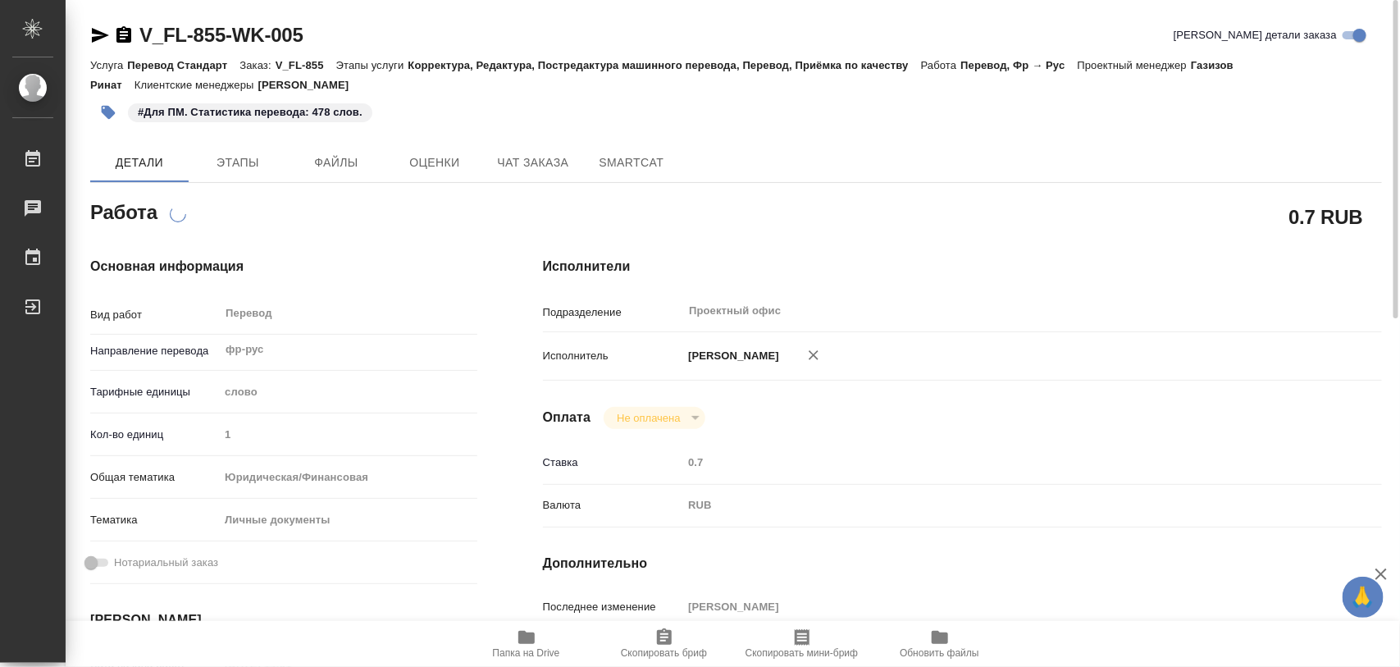
type textarea "x"
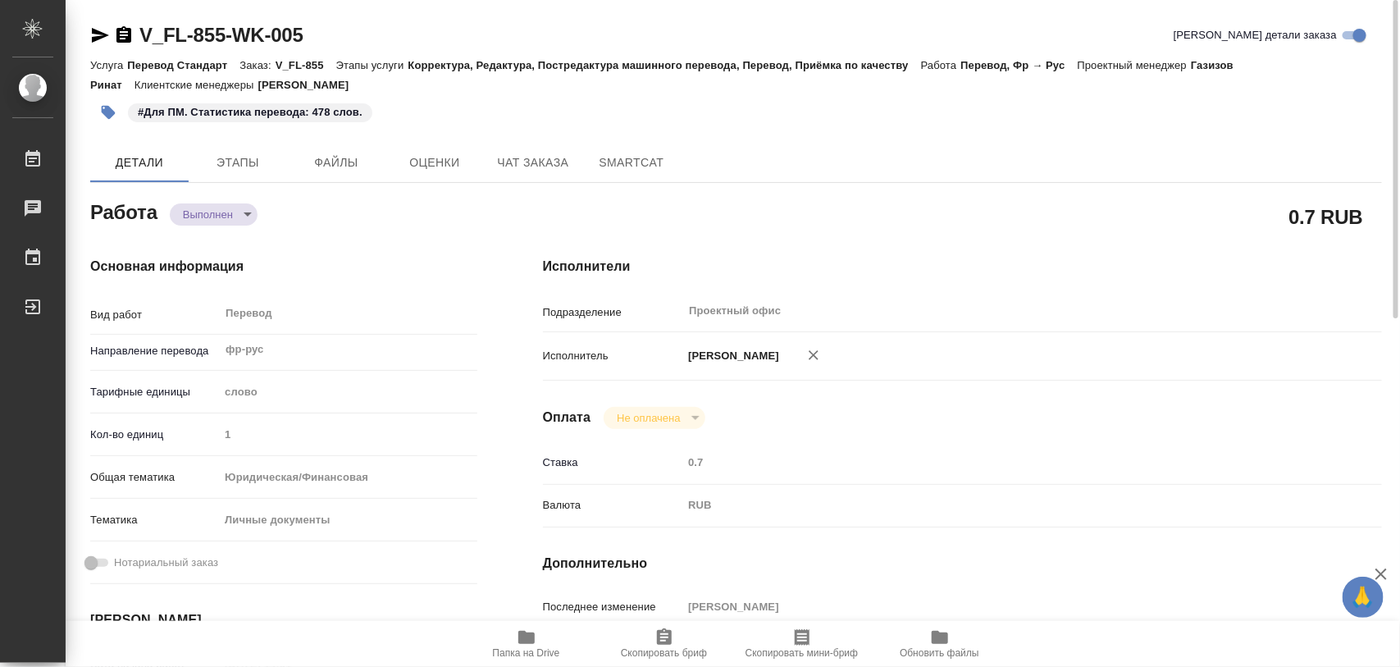
type textarea "x"
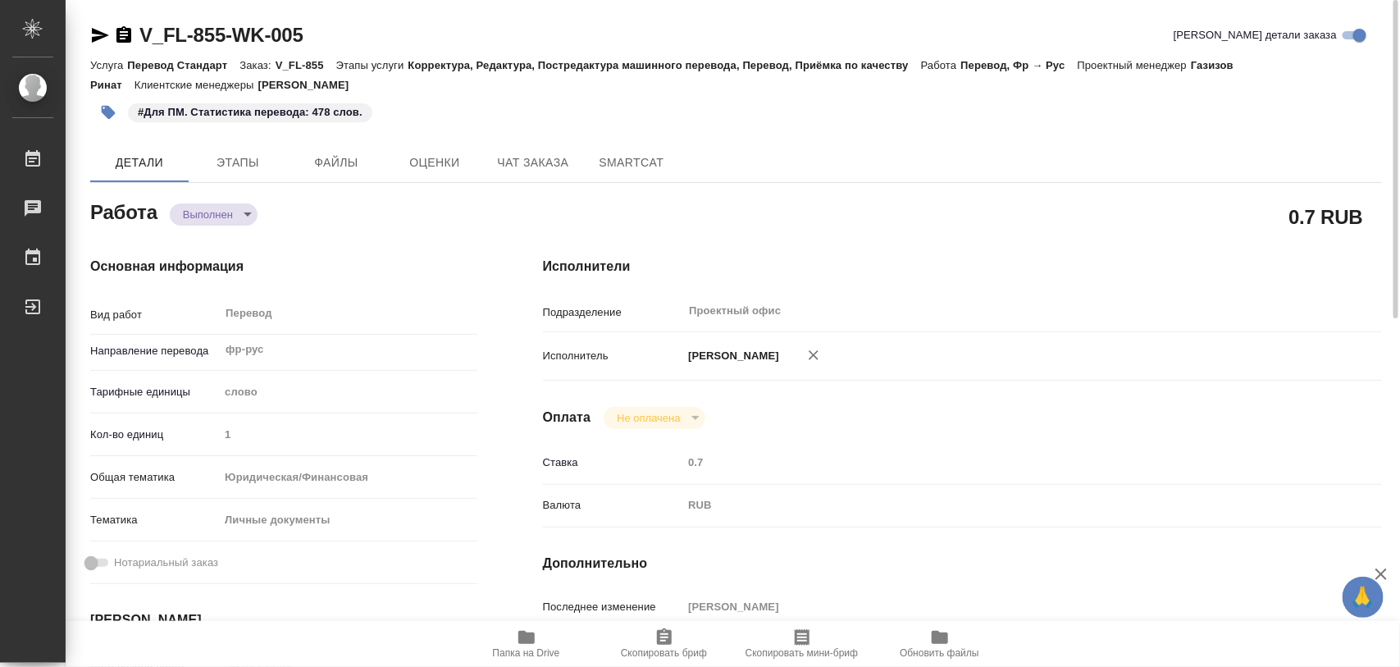
type textarea "x"
